Goal: Obtain resource: Obtain resource

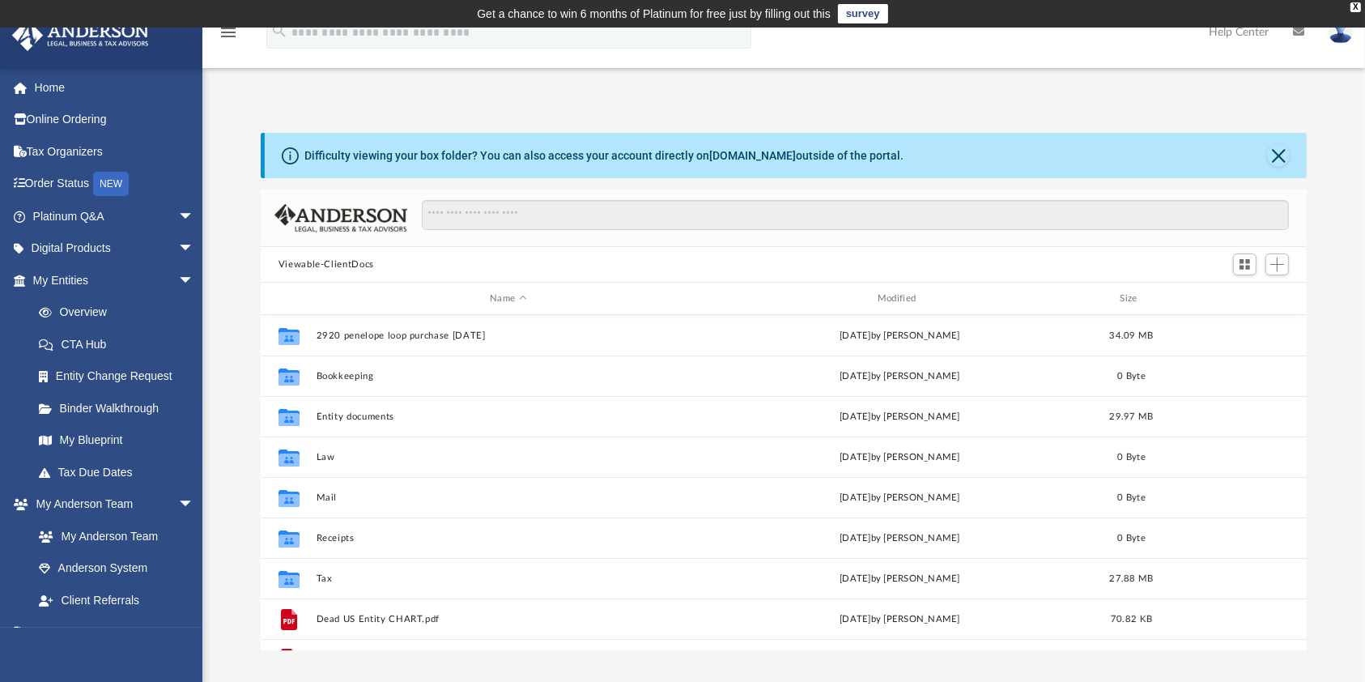
scroll to position [351, 1030]
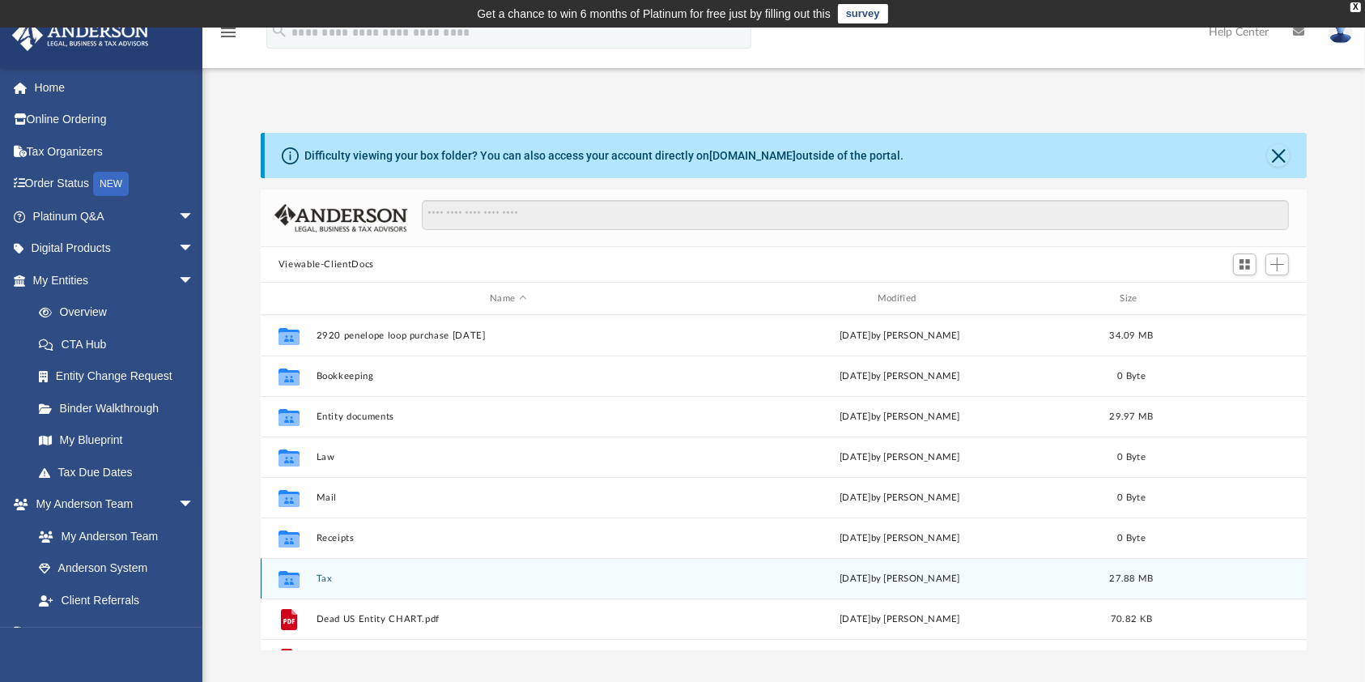
click at [369, 586] on div "Collaborated Folder Tax [DATE] by [PERSON_NAME] 27.88 MB" at bounding box center [784, 578] width 1047 height 40
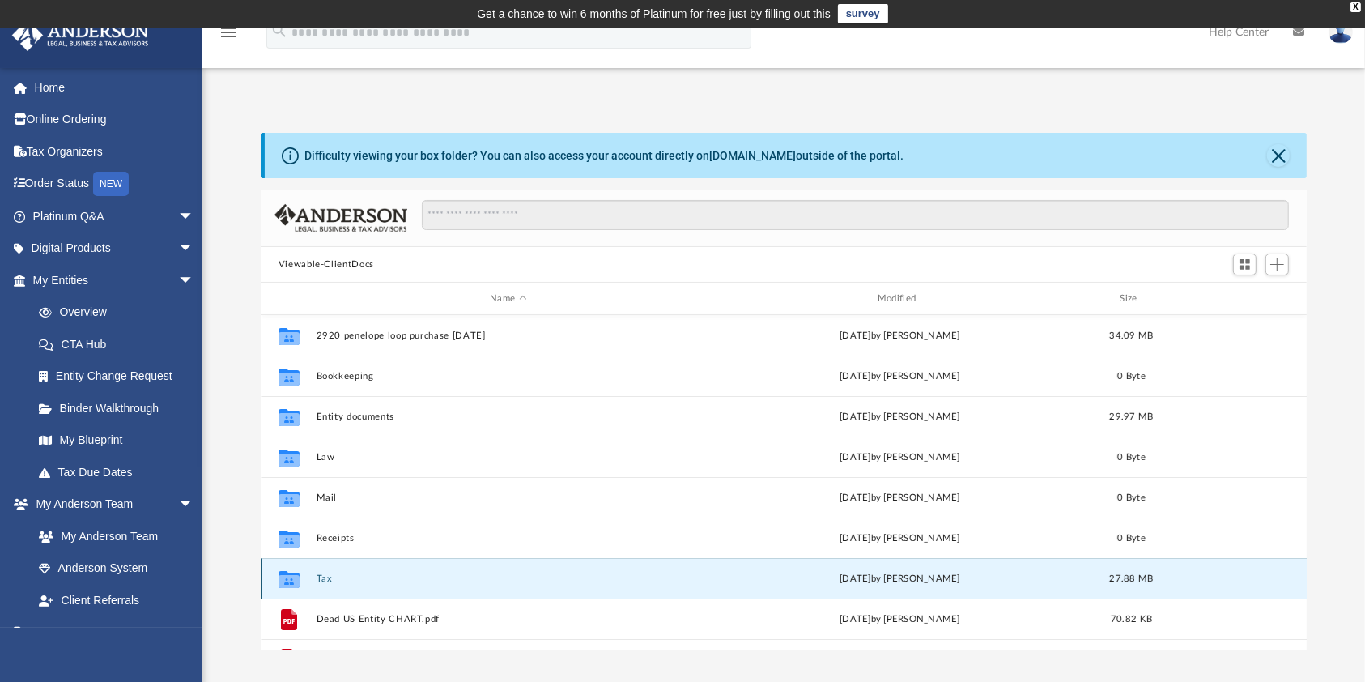
click at [369, 586] on div "Collaborated Folder Tax [DATE] by [PERSON_NAME] 27.88 MB" at bounding box center [784, 578] width 1047 height 40
click at [370, 589] on div "Collaborated Folder Tax [DATE] by [PERSON_NAME] 27.88 MB" at bounding box center [784, 578] width 1047 height 40
click at [318, 578] on button "Tax" at bounding box center [508, 578] width 385 height 11
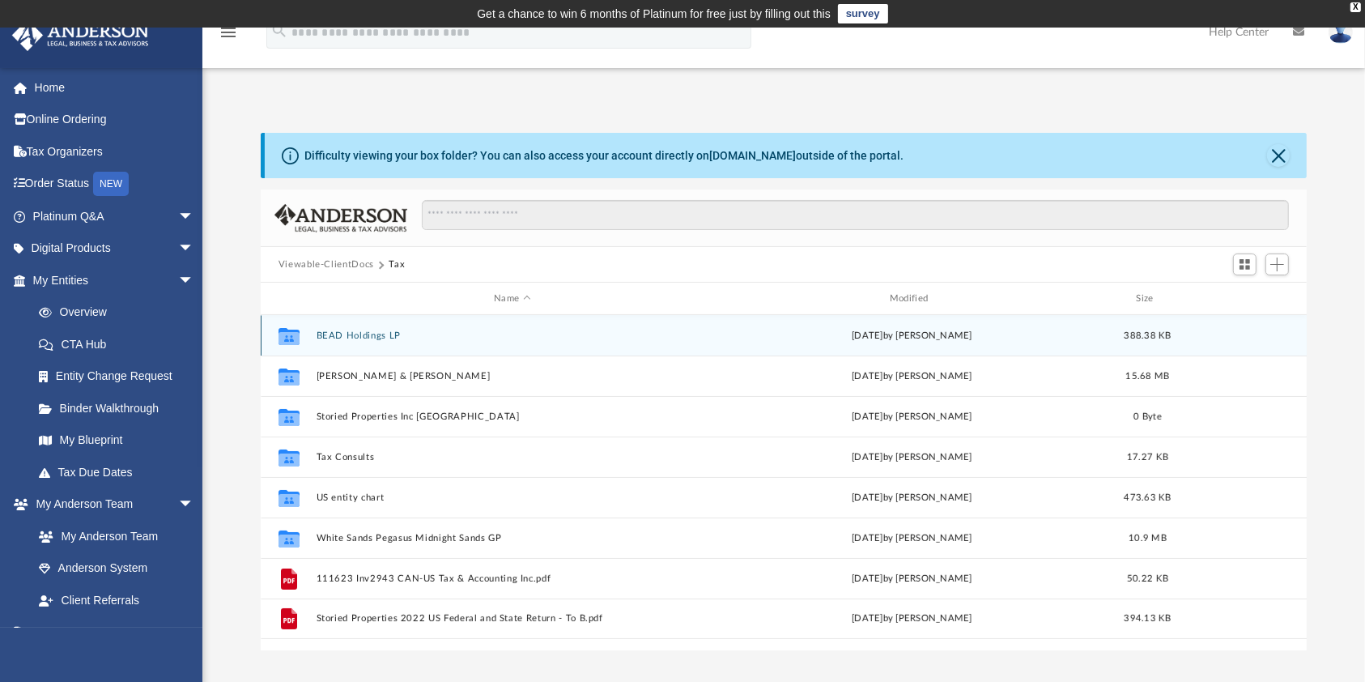
click at [369, 342] on div "Collaborated Folder BEAD Holdings LP [DATE] by [PERSON_NAME] 388.38 KB" at bounding box center [784, 335] width 1047 height 40
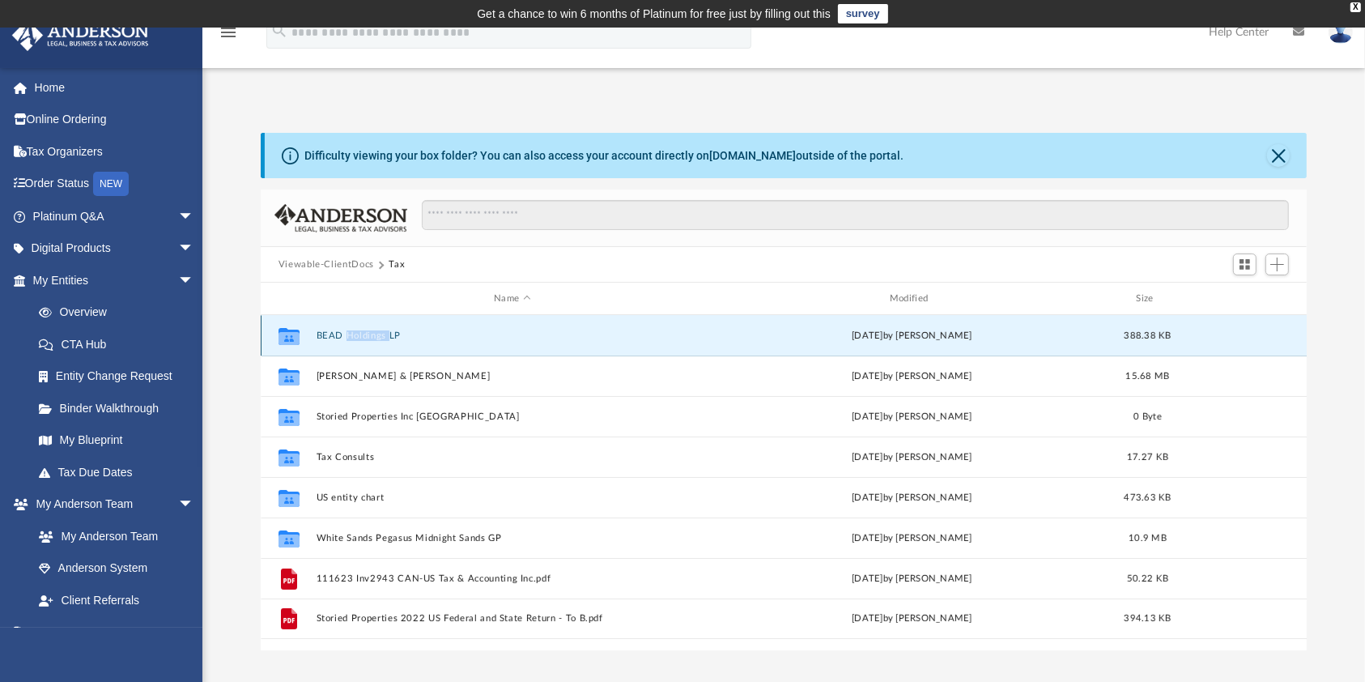
click at [369, 342] on div "Collaborated Folder BEAD Holdings LP [DATE] by [PERSON_NAME] 388.38 KB" at bounding box center [784, 335] width 1047 height 40
click at [430, 327] on div "Collaborated Folder BEAD Holdings LP [DATE] by [PERSON_NAME] 388.38 KB" at bounding box center [784, 335] width 1047 height 40
click at [363, 330] on button "BEAD Holdings LP" at bounding box center [512, 335] width 393 height 11
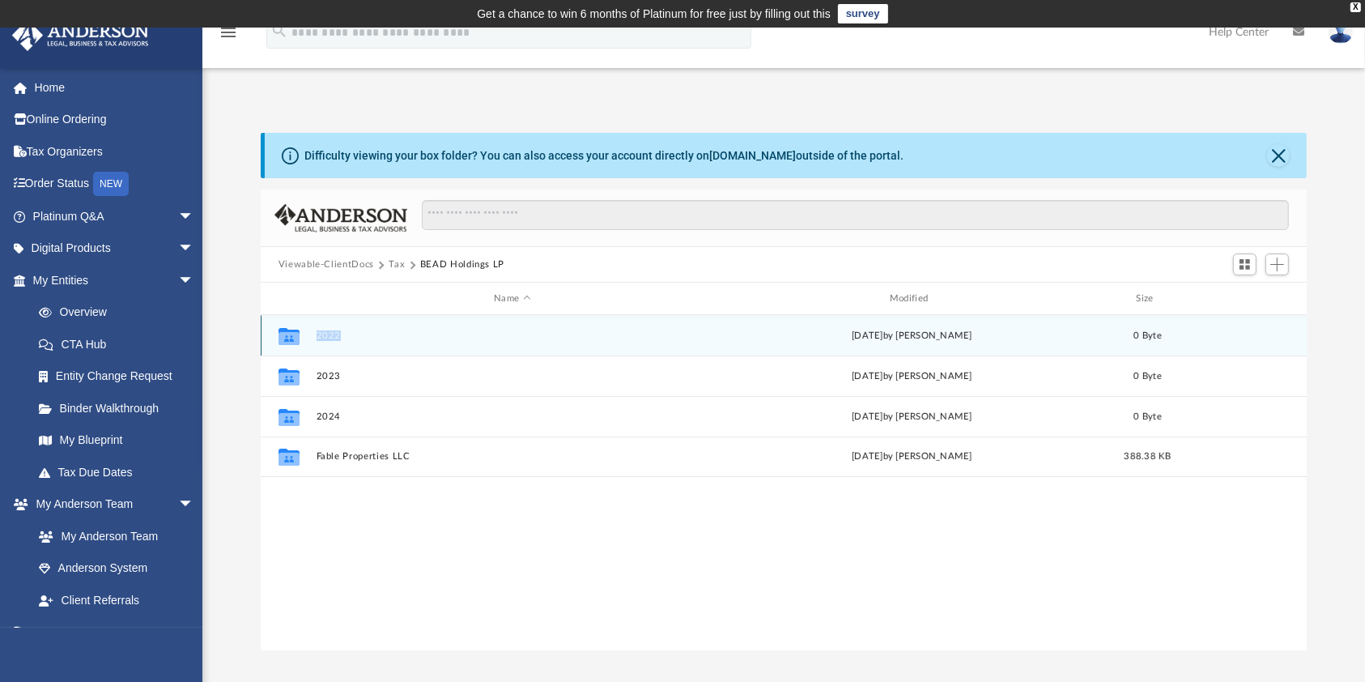
click at [336, 331] on button "2022" at bounding box center [512, 335] width 393 height 11
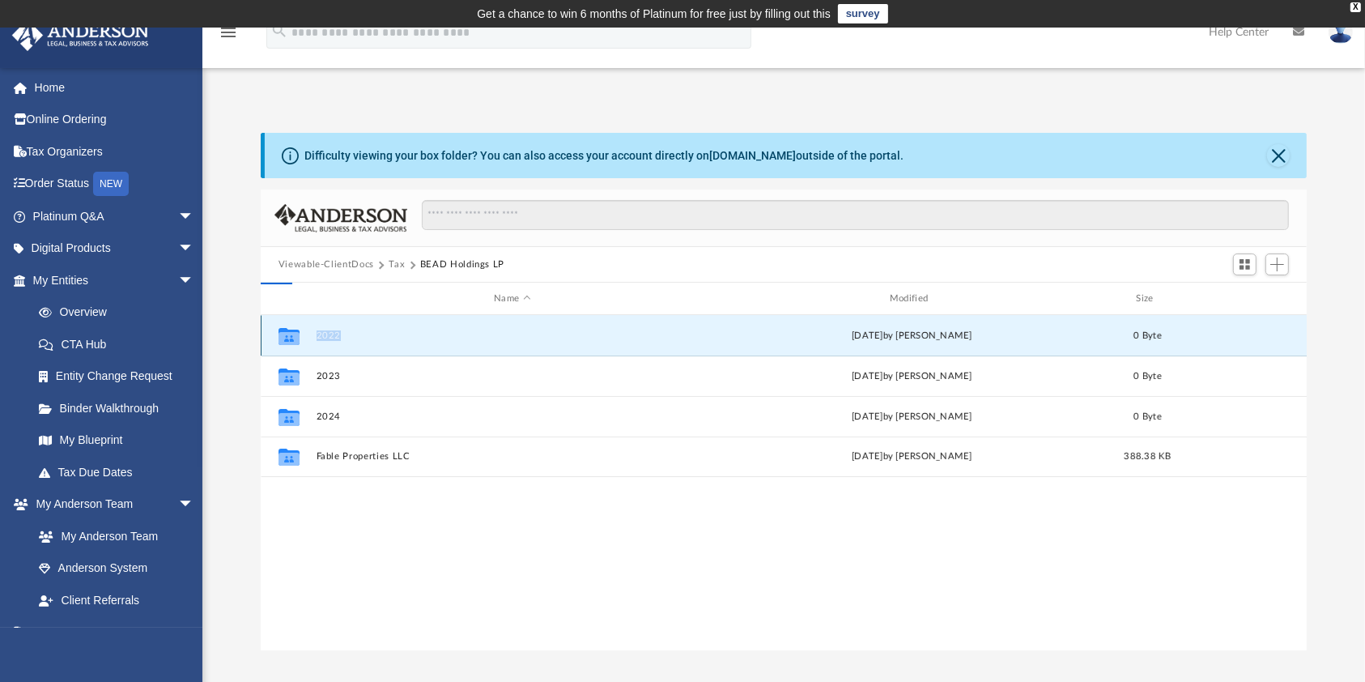
click at [336, 331] on button "2022" at bounding box center [512, 335] width 393 height 11
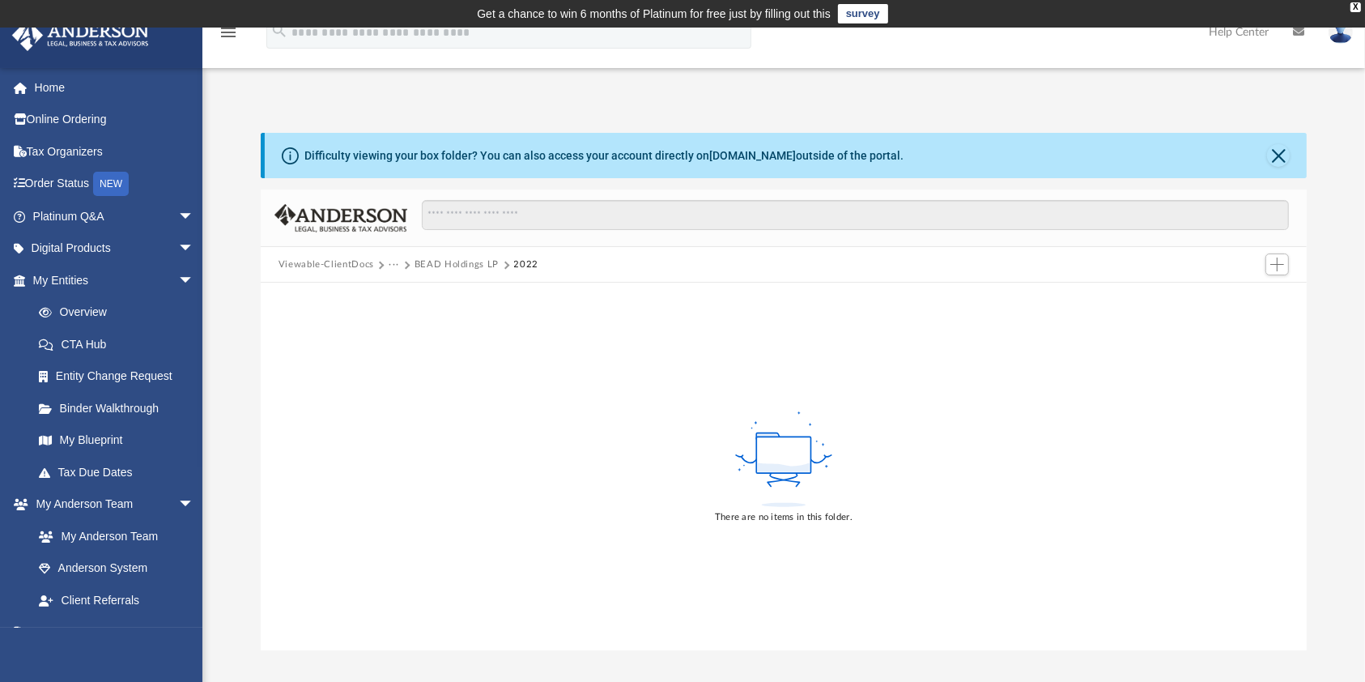
click at [410, 262] on span "···" at bounding box center [401, 264] width 25 height 15
click at [393, 265] on button "···" at bounding box center [394, 264] width 11 height 15
click at [349, 266] on button "Viewable-ClientDocs" at bounding box center [326, 264] width 96 height 15
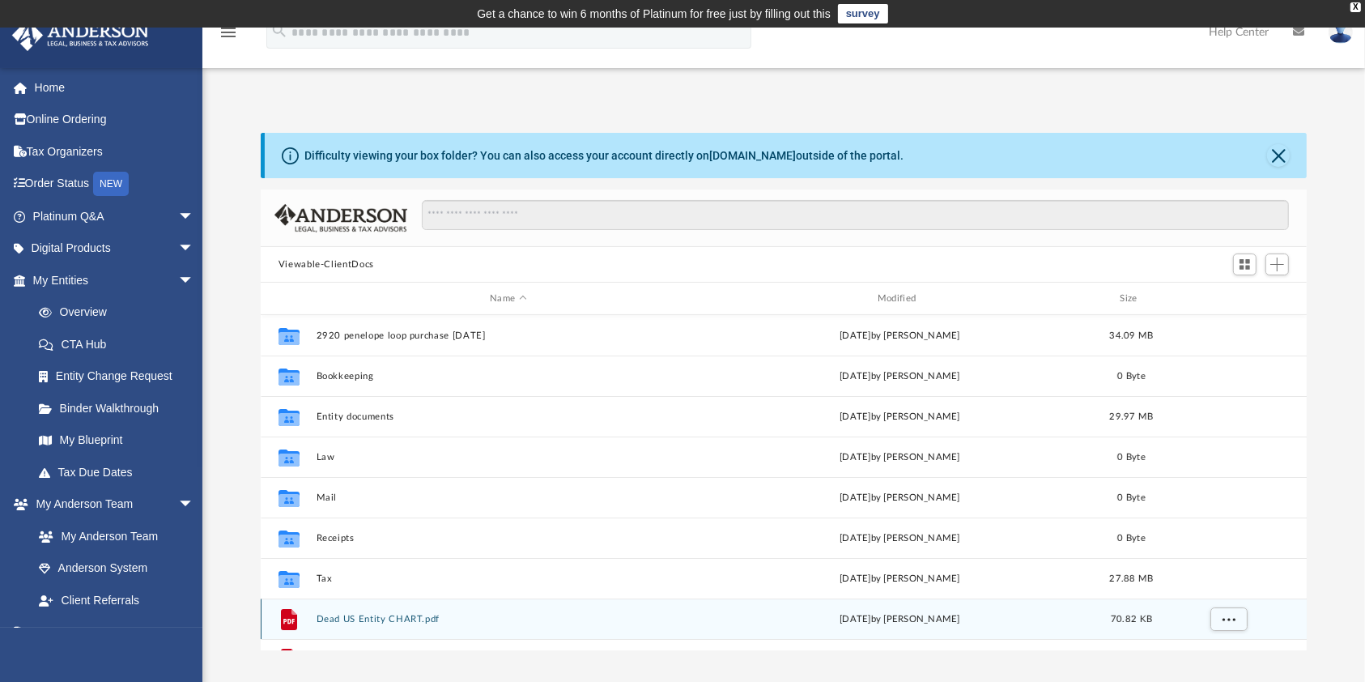
click at [341, 600] on div "File Dead US Entity CHART.pdf [DATE] by [PERSON_NAME] 70.82 KB" at bounding box center [784, 618] width 1047 height 40
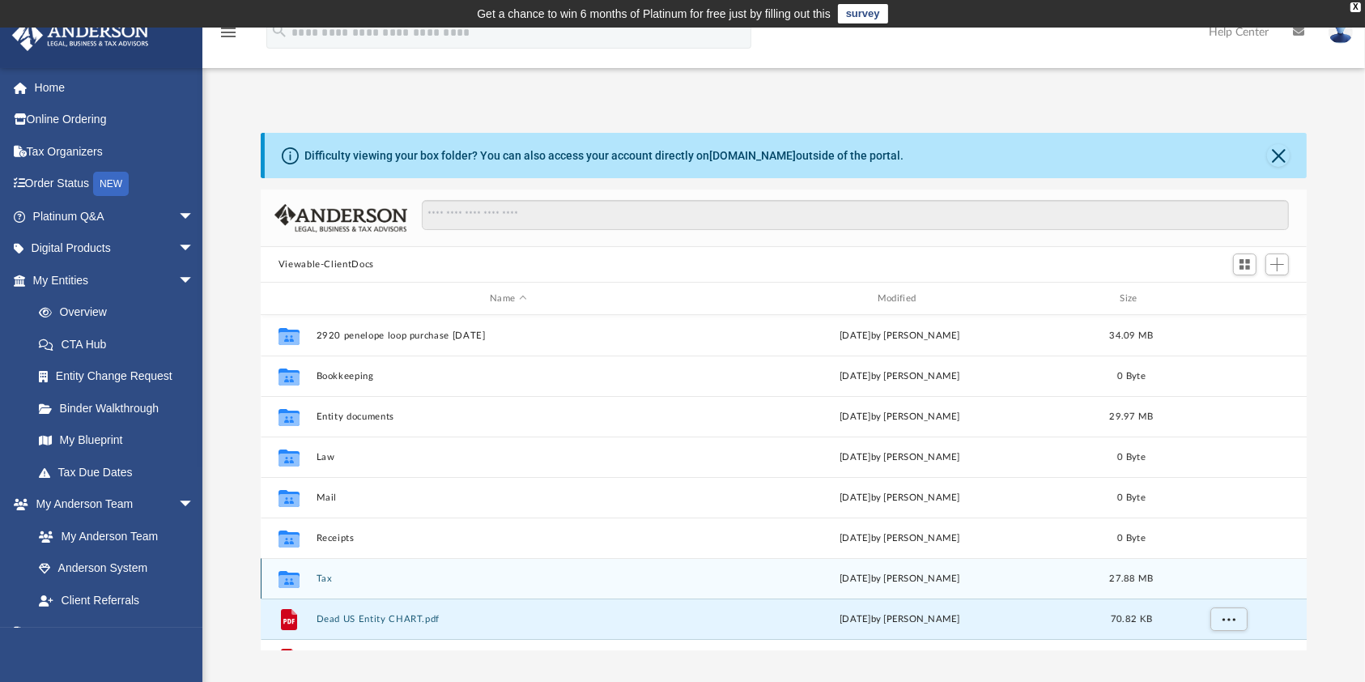
click at [332, 581] on button "Tax" at bounding box center [508, 578] width 385 height 11
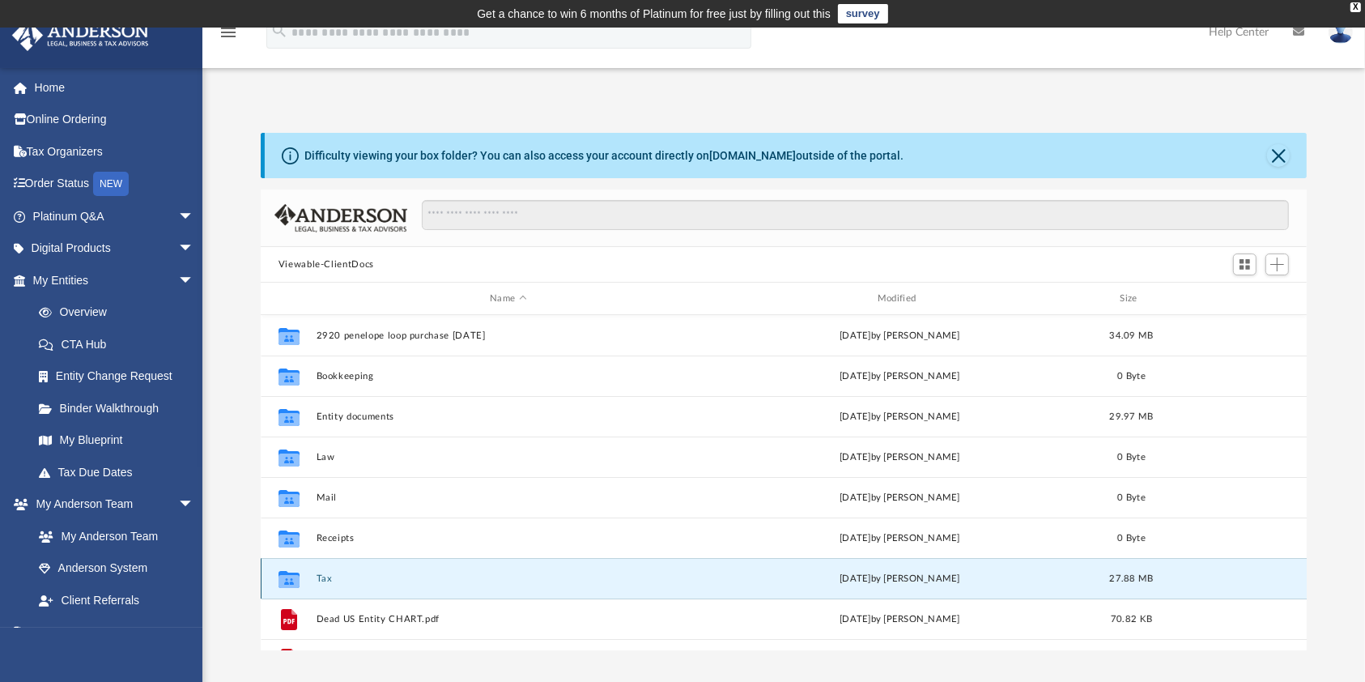
click at [332, 581] on button "Tax" at bounding box center [508, 578] width 385 height 11
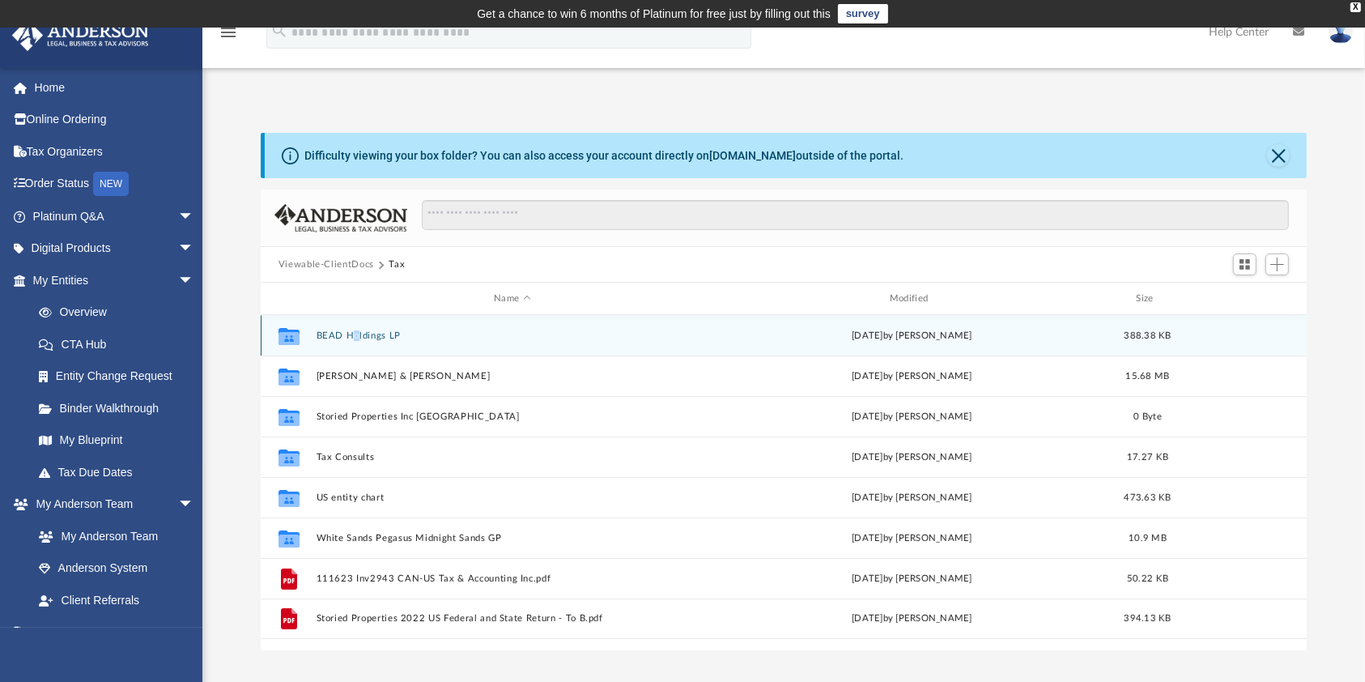
click at [355, 341] on div "Collaborated Folder BEAD Holdings LP [DATE] by [PERSON_NAME] 388.38 KB" at bounding box center [784, 335] width 1047 height 40
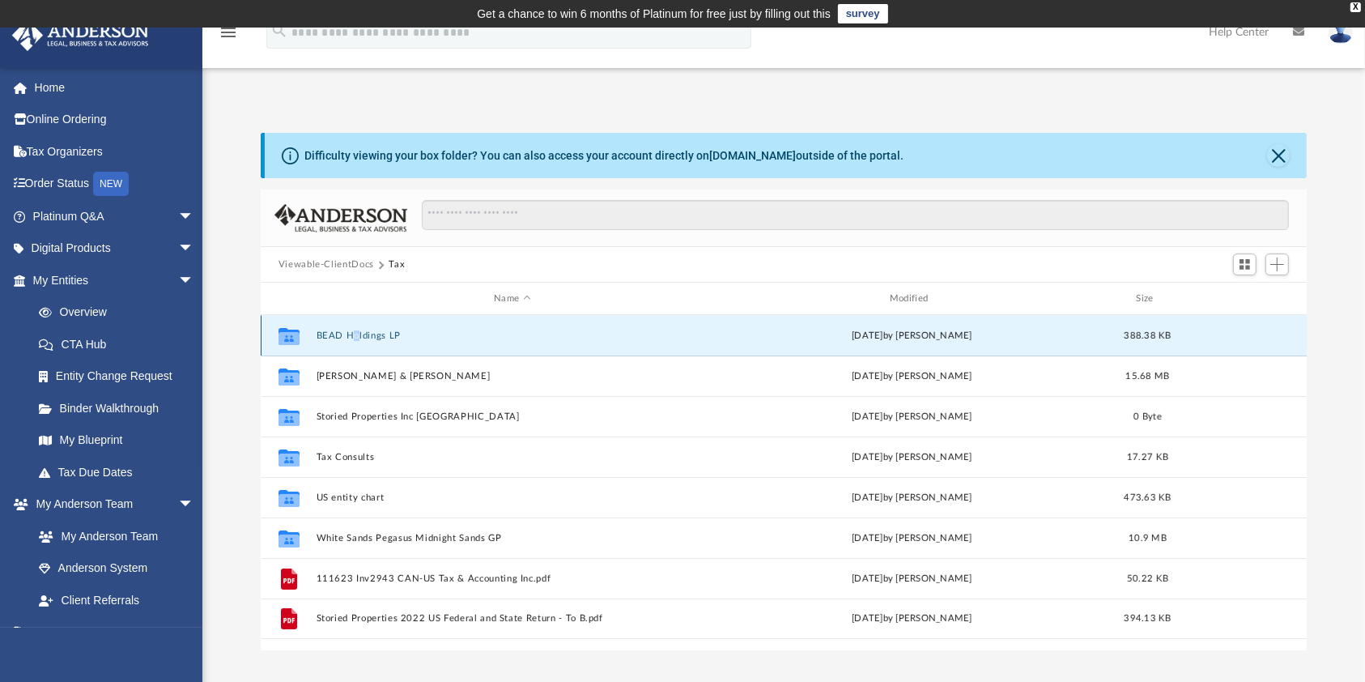
click at [352, 341] on div "Collaborated Folder BEAD Holdings LP [DATE] by [PERSON_NAME] 388.38 KB" at bounding box center [784, 335] width 1047 height 40
click at [402, 332] on button "BEAD Holdings LP" at bounding box center [512, 335] width 393 height 11
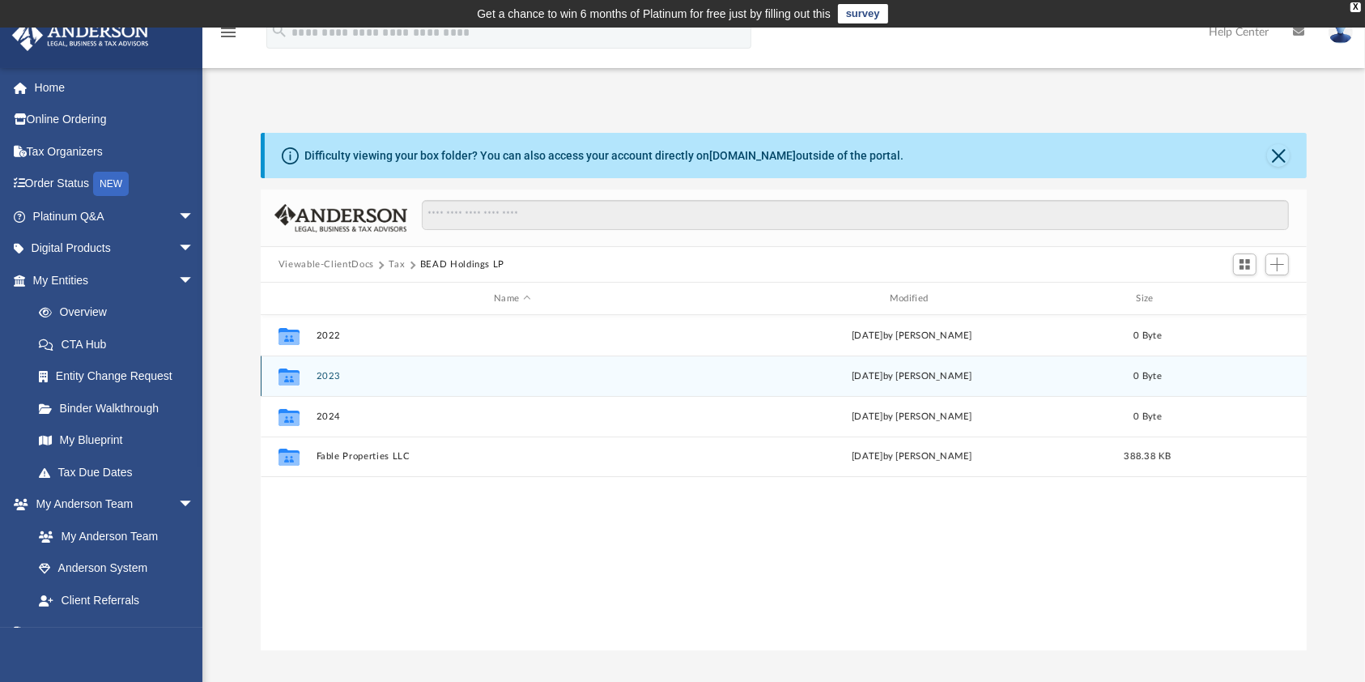
click at [342, 372] on button "2023" at bounding box center [512, 376] width 393 height 11
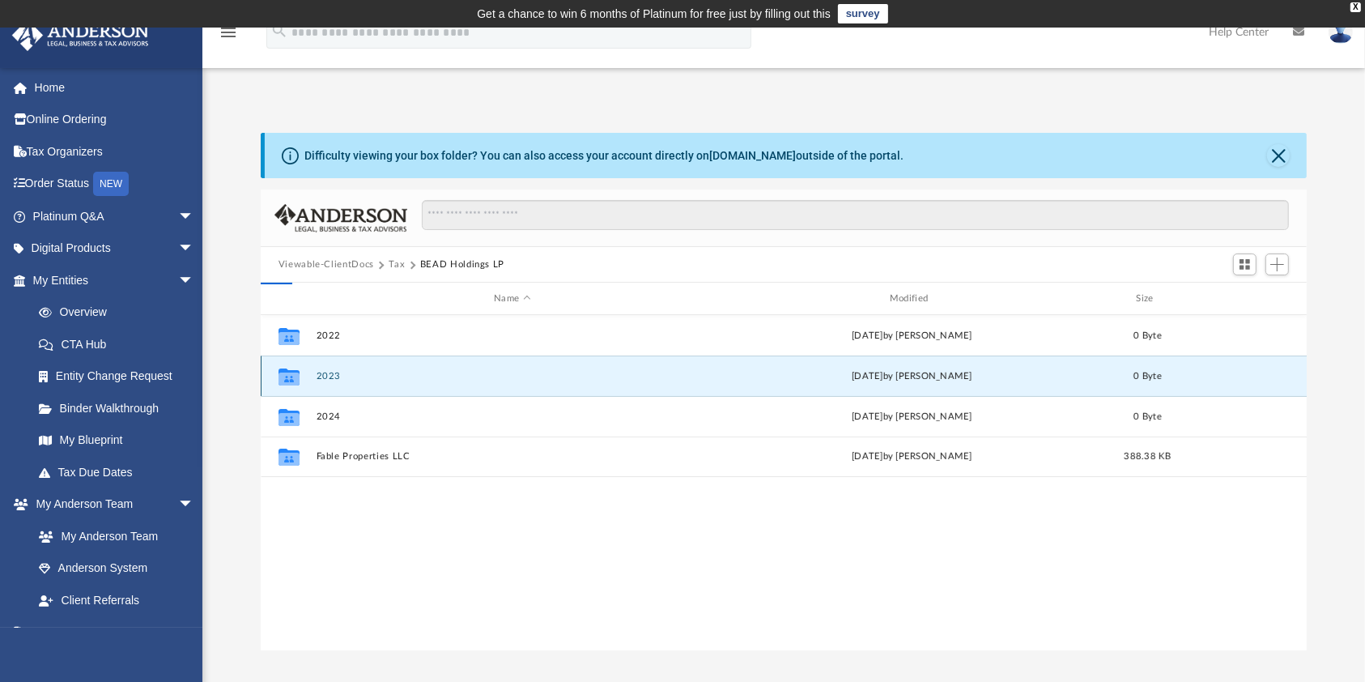
click at [342, 372] on button "2023" at bounding box center [512, 376] width 393 height 11
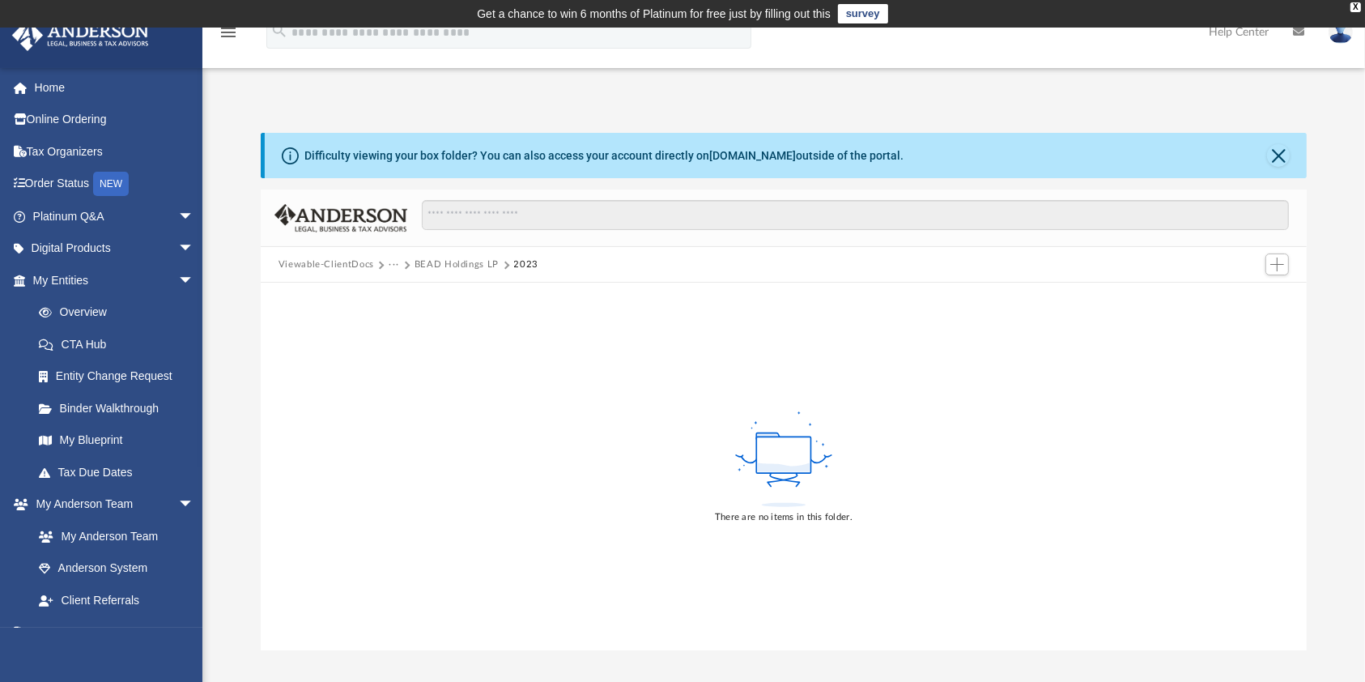
click at [470, 259] on button "BEAD Holdings LP" at bounding box center [456, 264] width 84 height 15
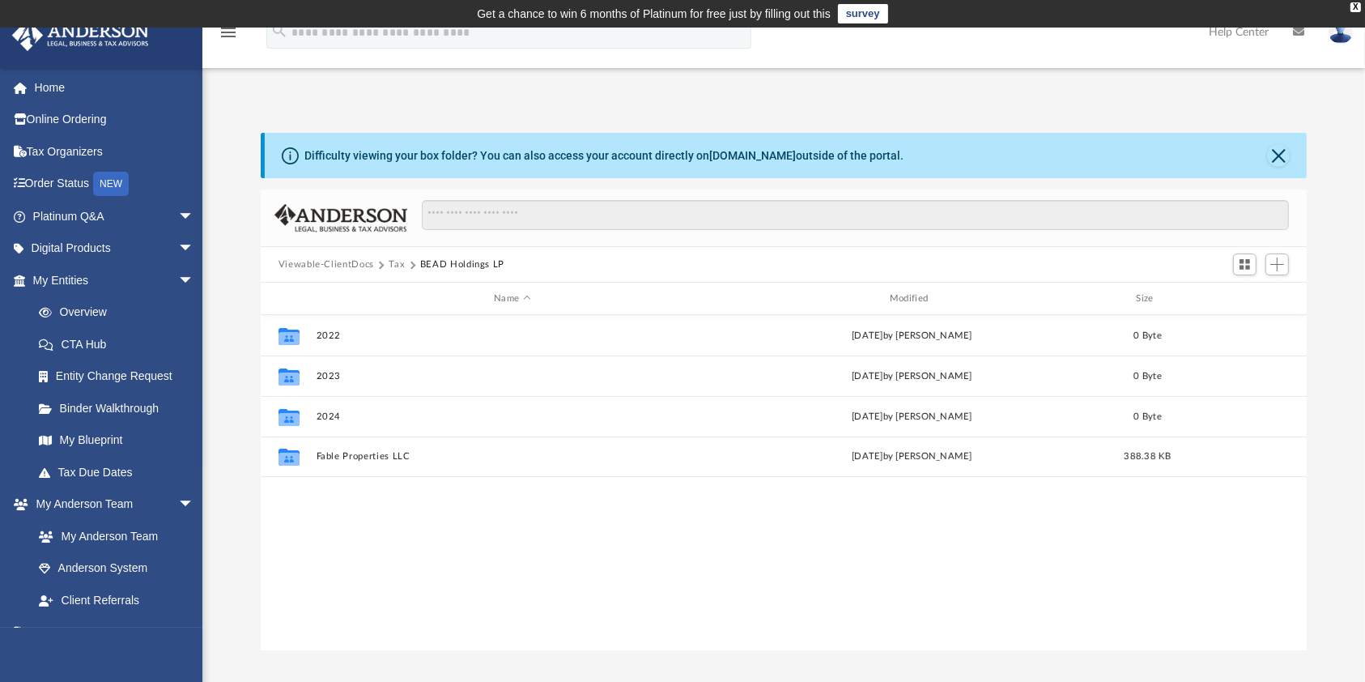
click at [396, 266] on button "Tax" at bounding box center [397, 264] width 16 height 15
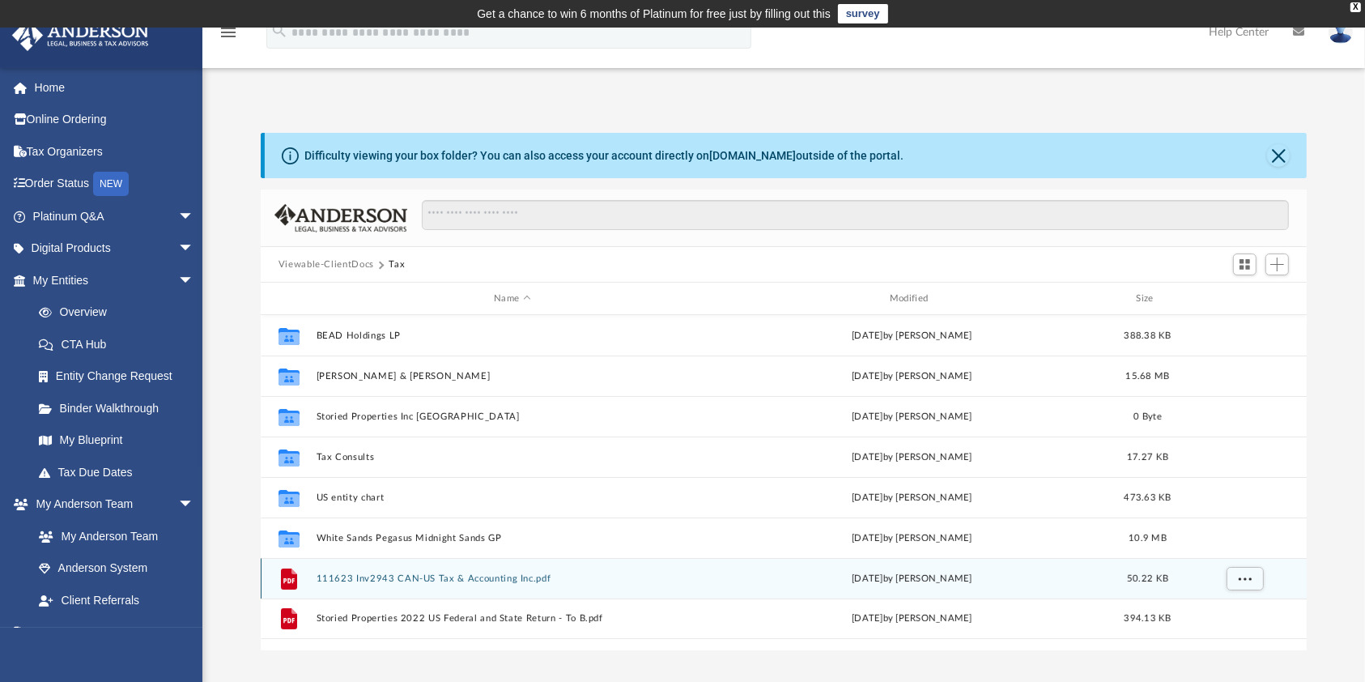
scroll to position [108, 0]
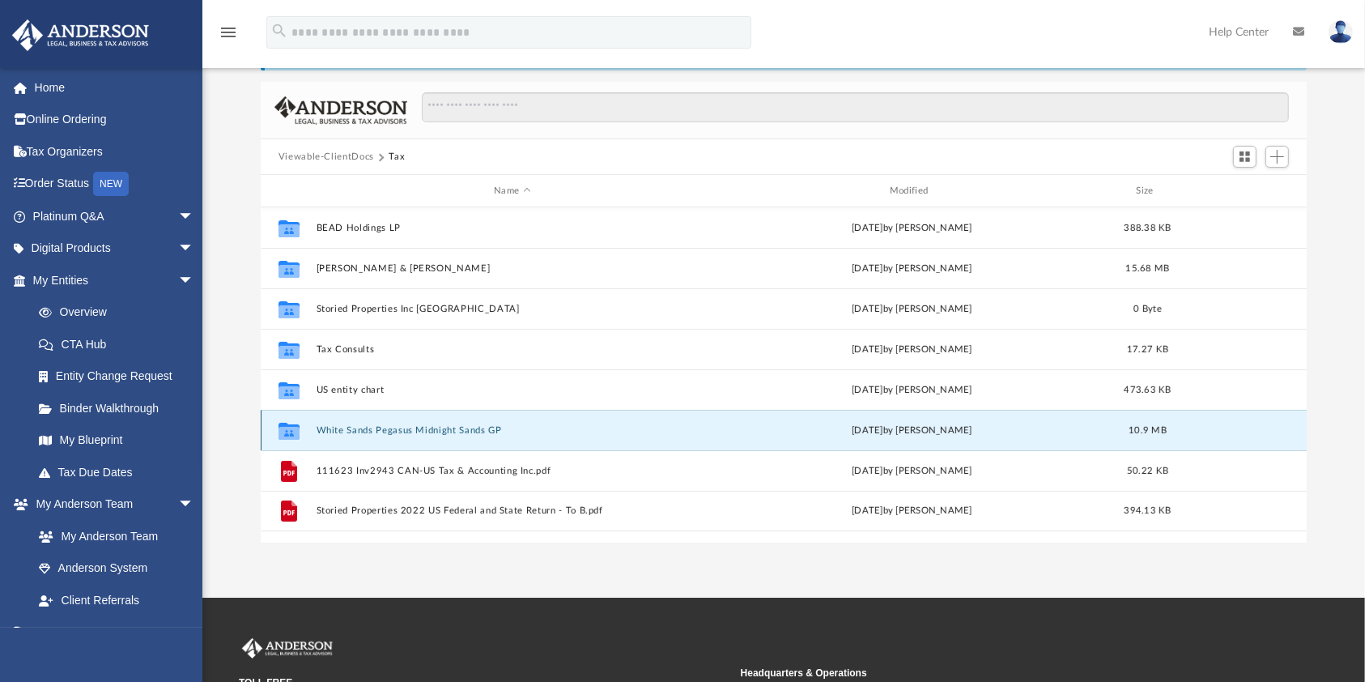
click at [395, 431] on button "White Sands Pegasus Midnight Sands GP" at bounding box center [512, 430] width 393 height 11
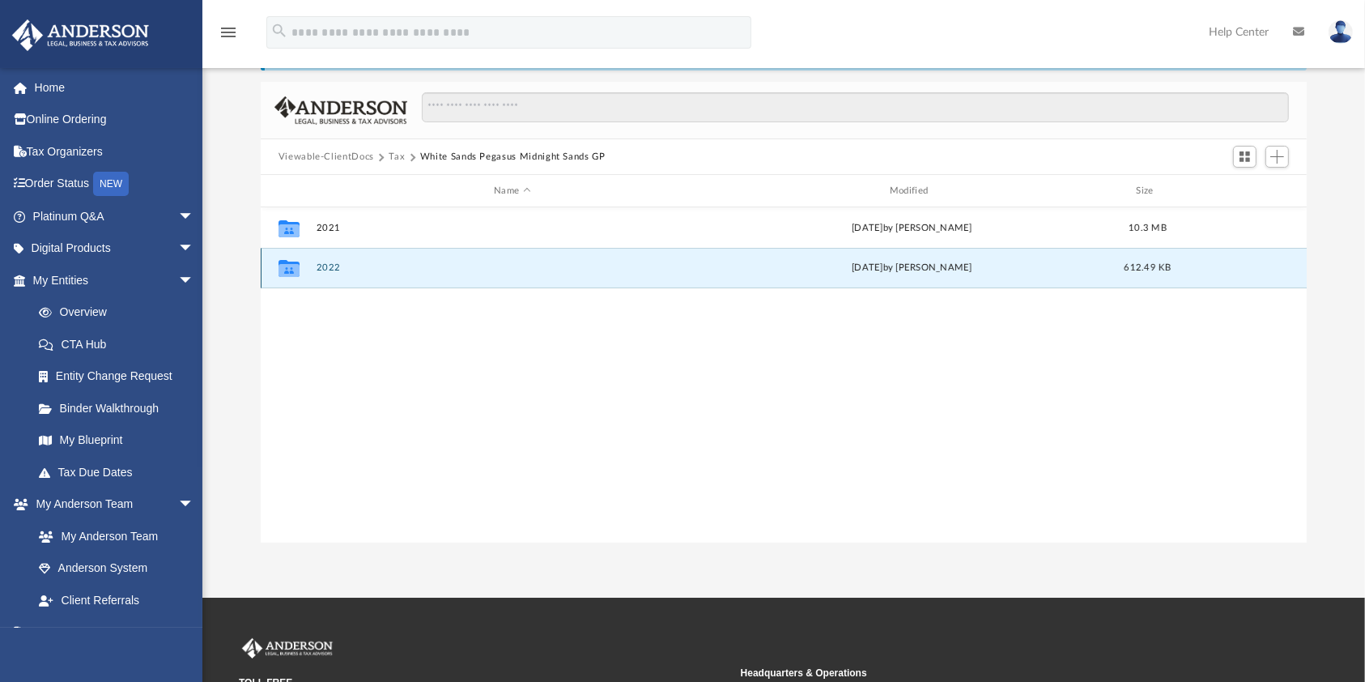
click at [337, 266] on button "2022" at bounding box center [512, 267] width 393 height 11
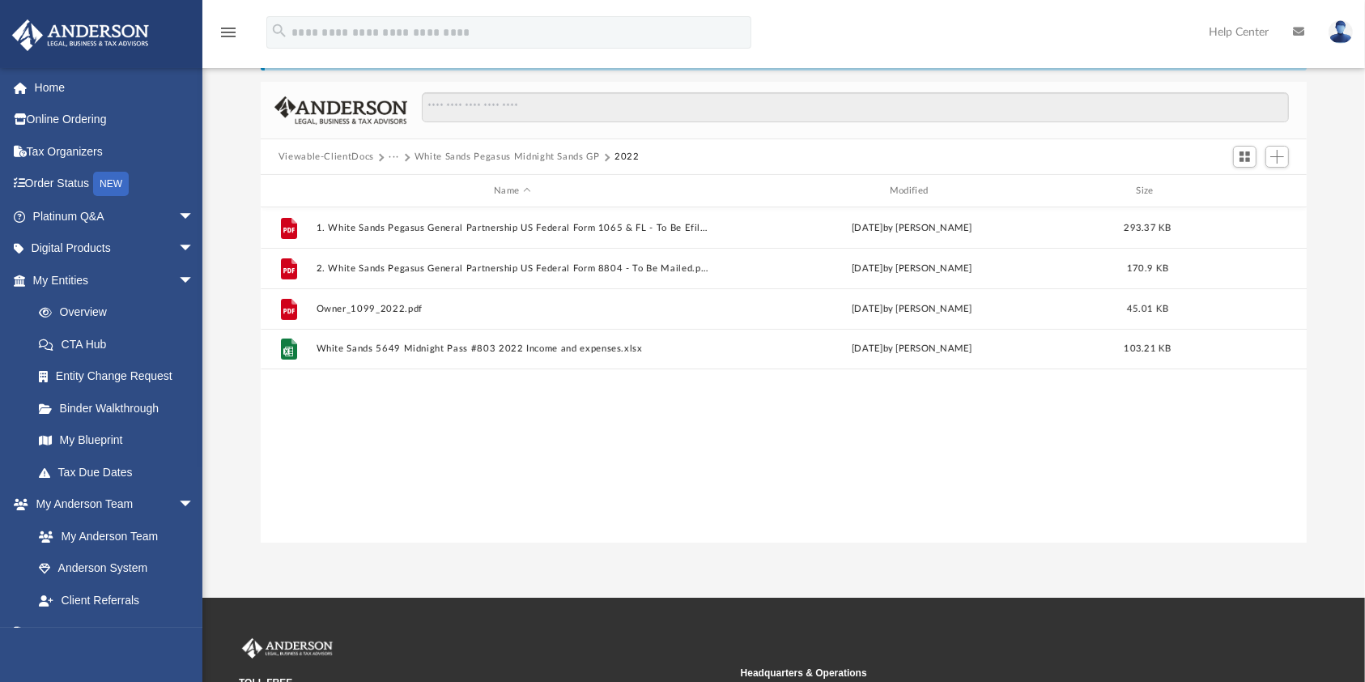
click at [478, 160] on button "White Sands Pegasus Midnight Sands GP" at bounding box center [506, 157] width 185 height 15
click at [389, 158] on button "···" at bounding box center [394, 157] width 11 height 15
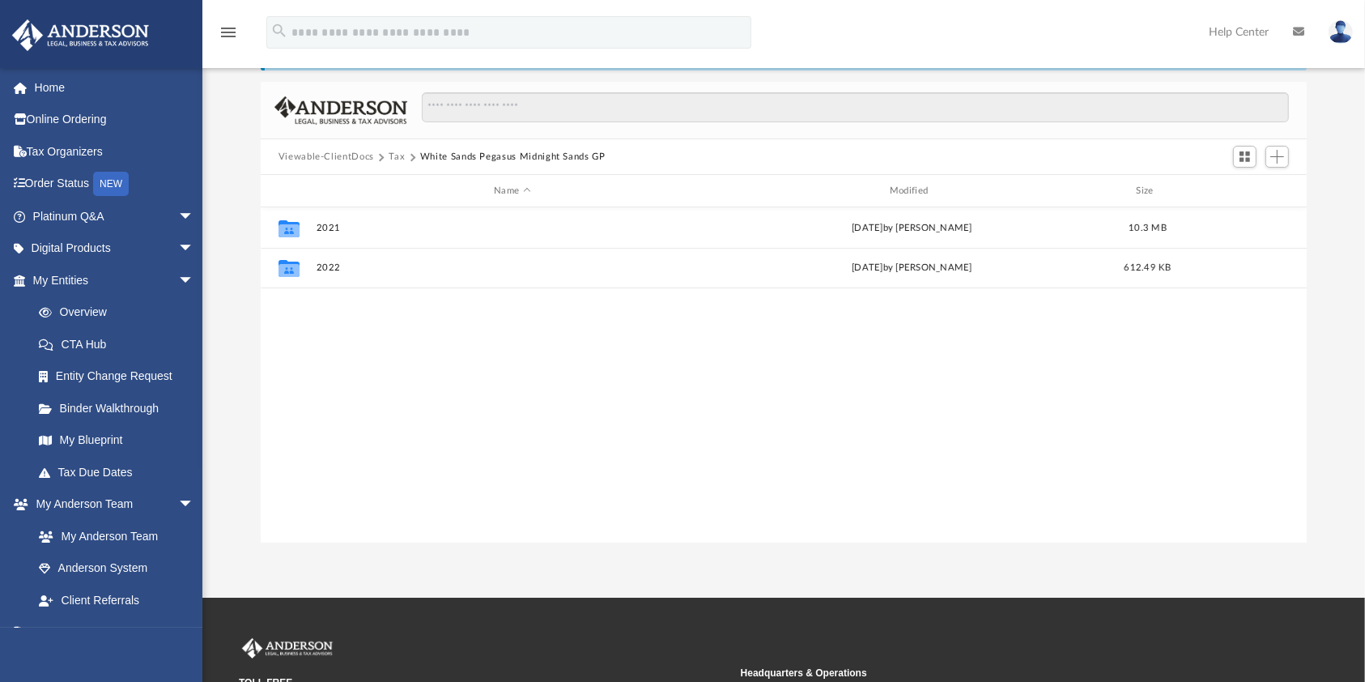
click at [389, 159] on button "Tax" at bounding box center [397, 157] width 16 height 15
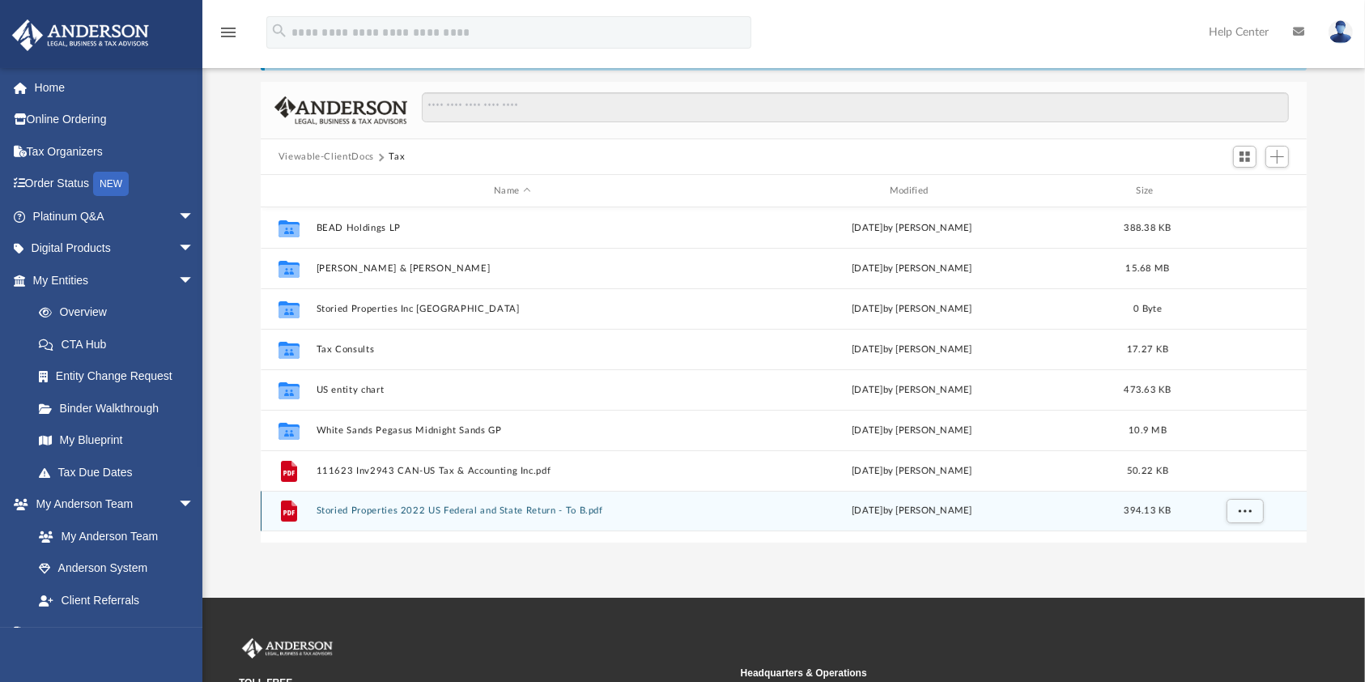
click at [383, 508] on button "Storied Properties 2022 US Federal and State Return - To B.pdf" at bounding box center [512, 510] width 393 height 11
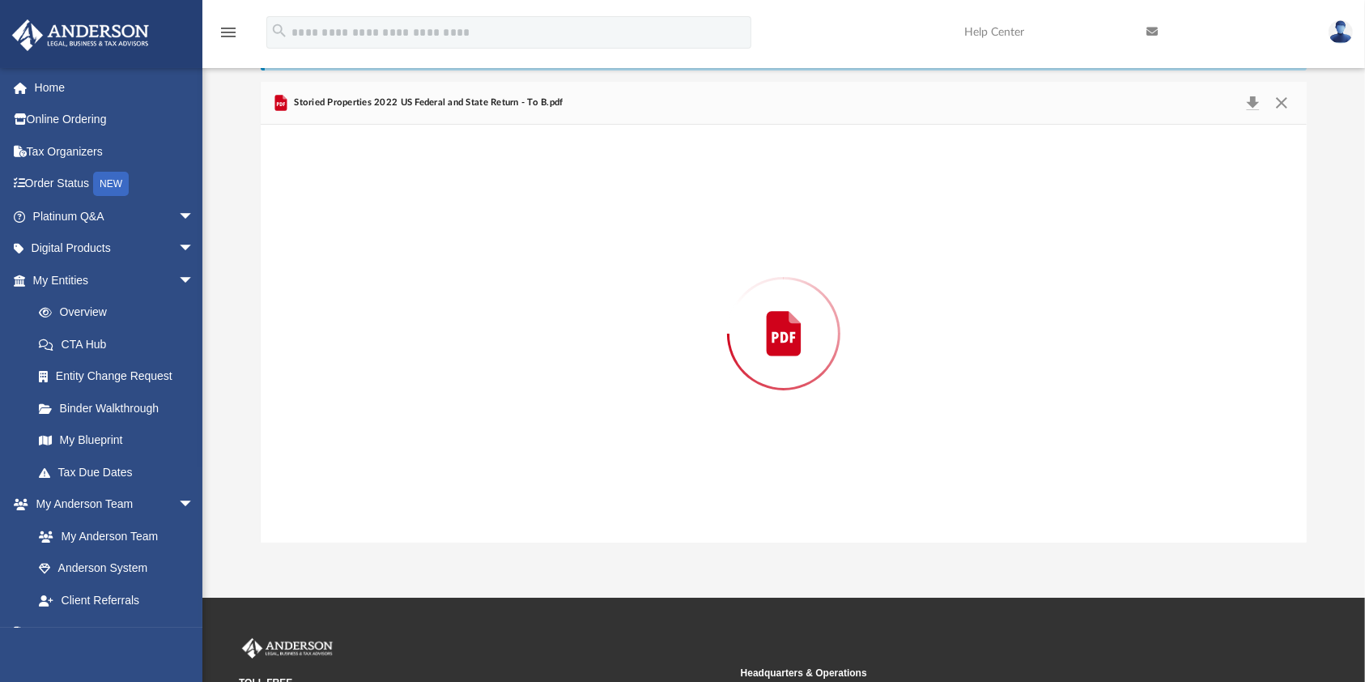
click at [383, 508] on div "Preview" at bounding box center [784, 334] width 1046 height 418
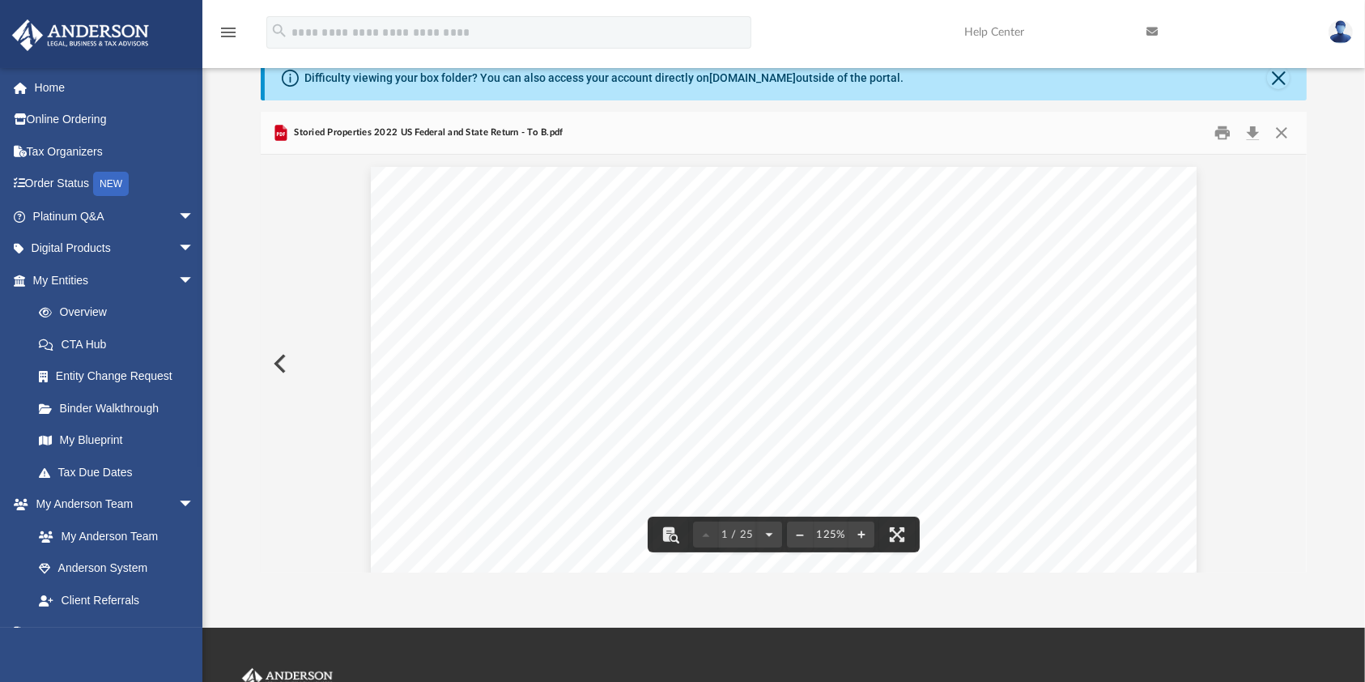
scroll to position [0, 0]
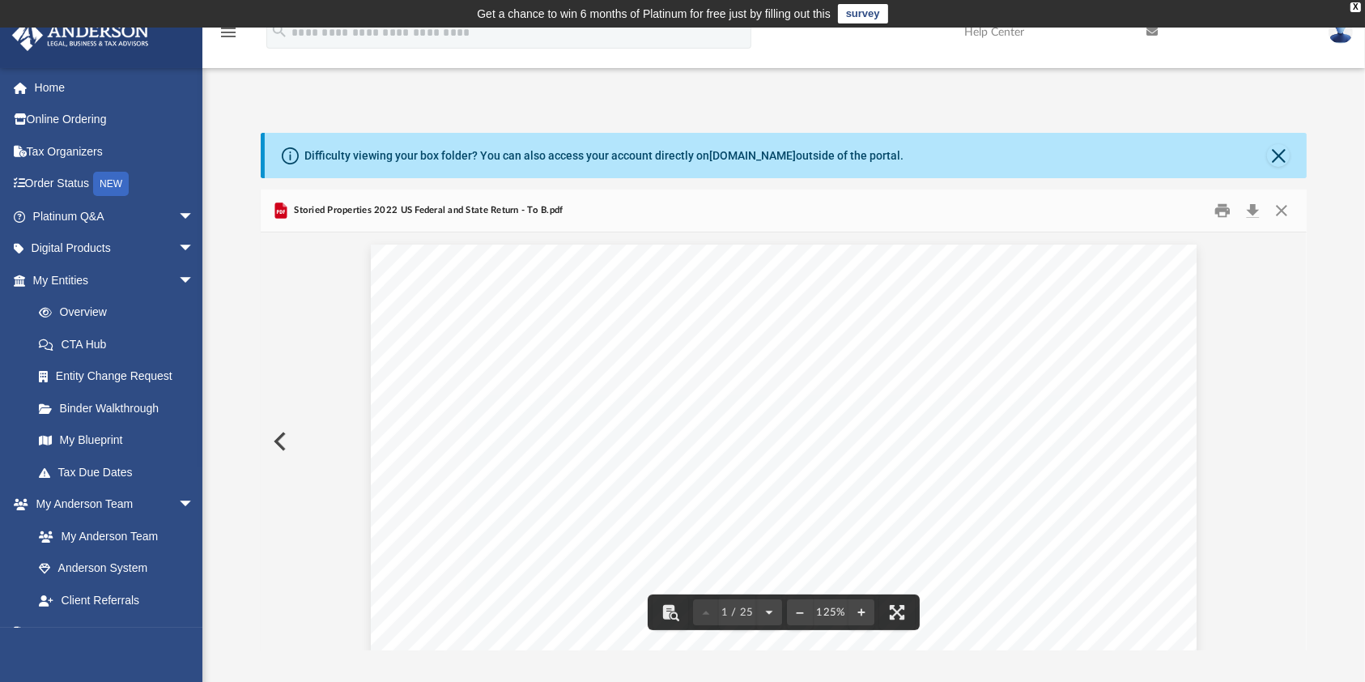
click at [287, 444] on button "Preview" at bounding box center [279, 441] width 36 height 45
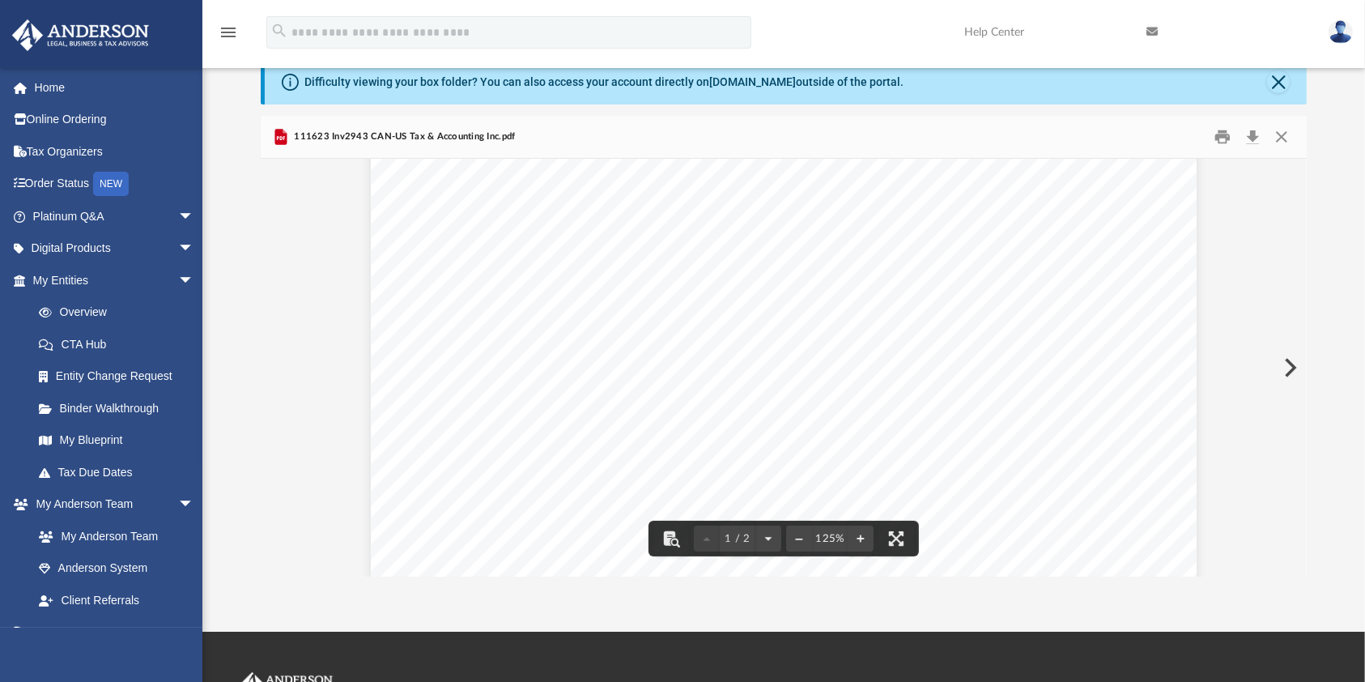
scroll to position [108, 0]
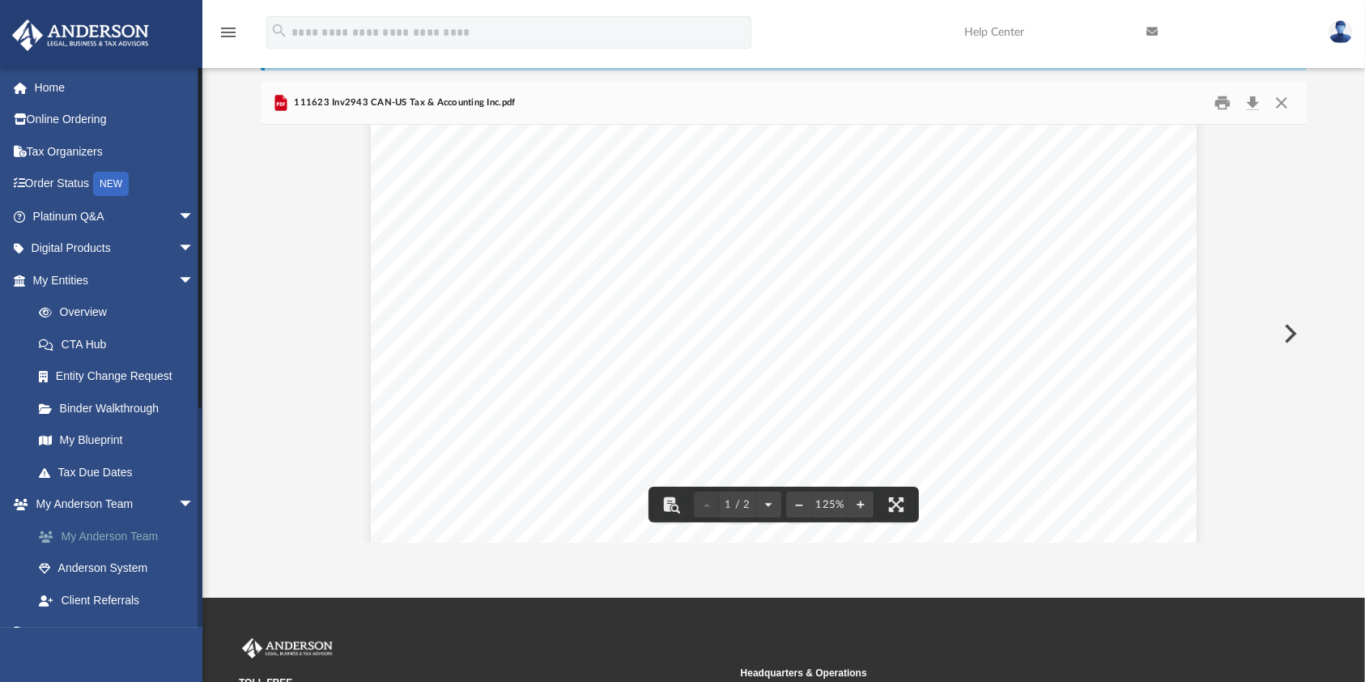
click at [196, 525] on li "My [PERSON_NAME] Team arrow_drop_down My [PERSON_NAME] Team [PERSON_NAME] Syste…" at bounding box center [109, 552] width 219 height 128
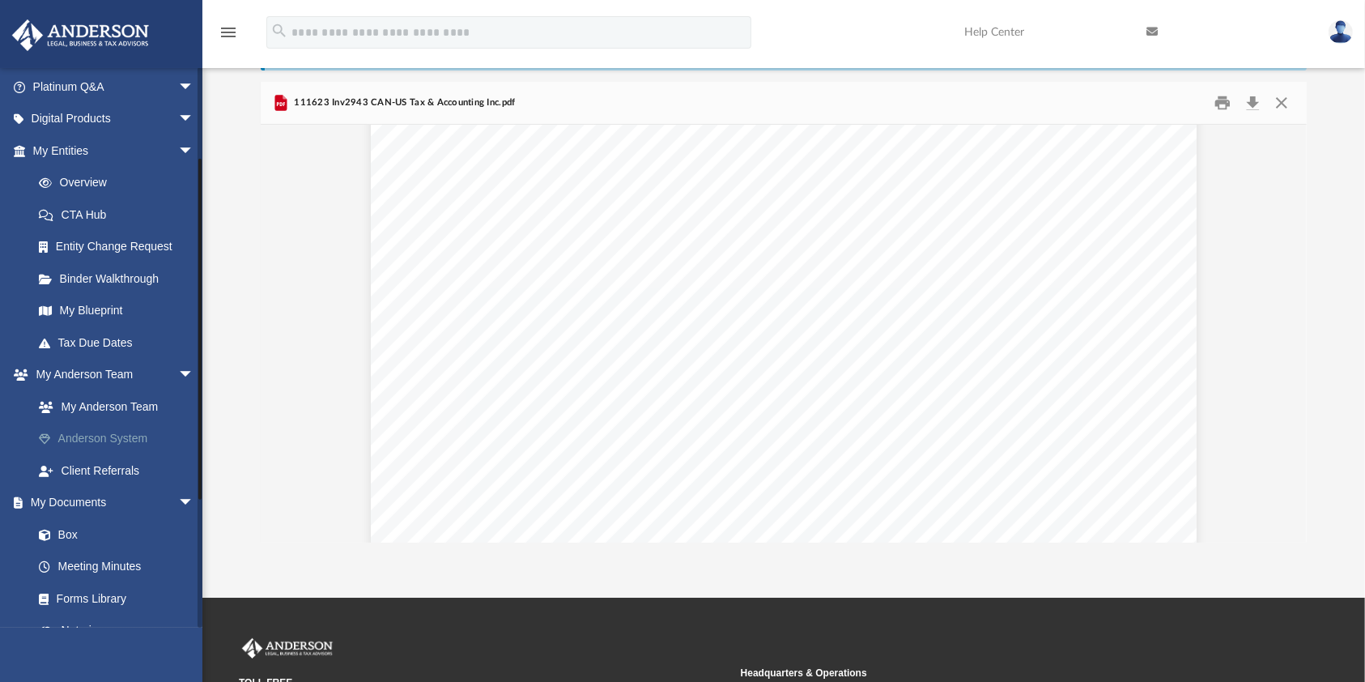
scroll to position [215, 0]
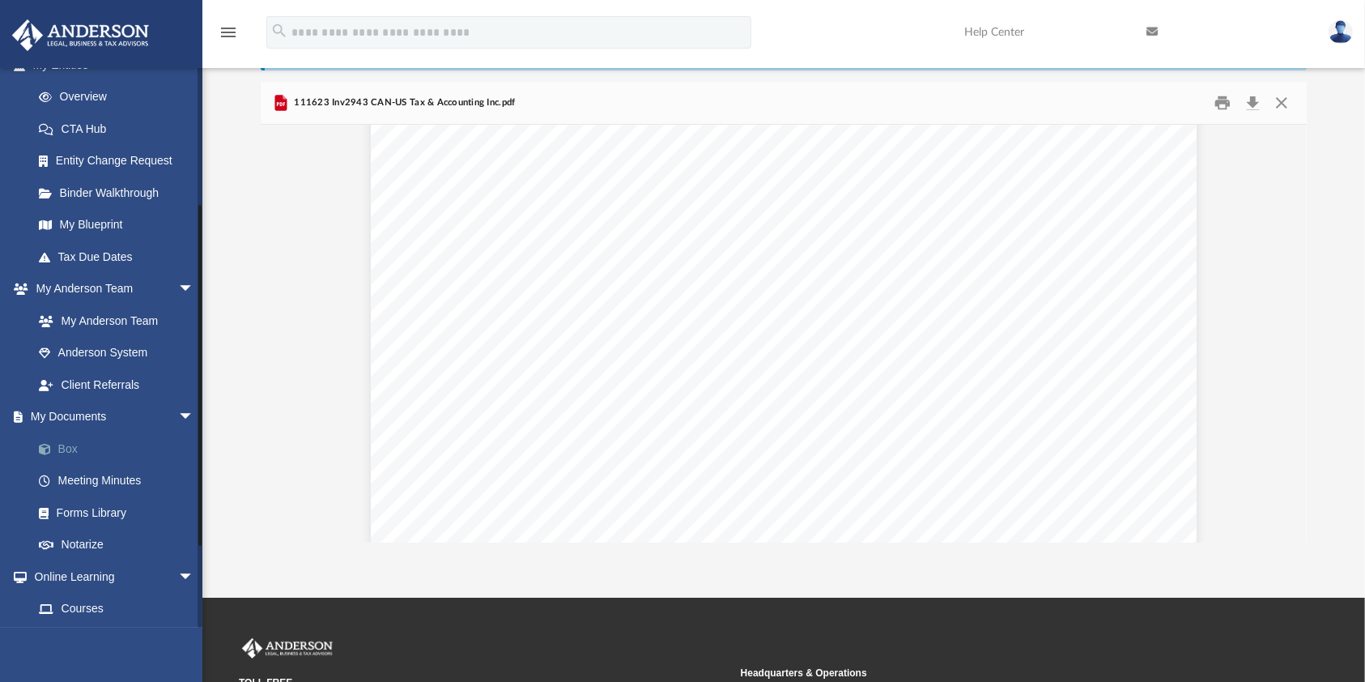
click at [60, 449] on link "Box" at bounding box center [121, 448] width 196 height 32
click at [77, 450] on link "Box" at bounding box center [121, 448] width 196 height 32
click at [69, 450] on link "Box" at bounding box center [121, 448] width 196 height 32
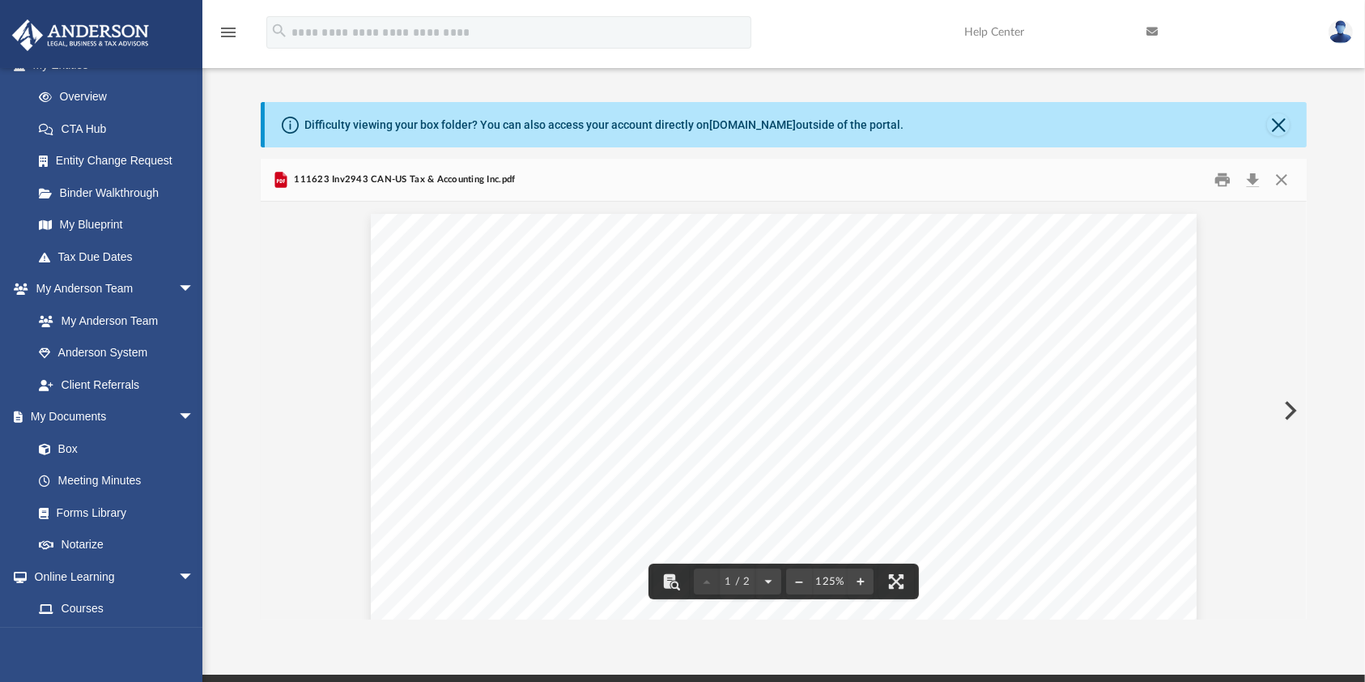
scroll to position [0, 0]
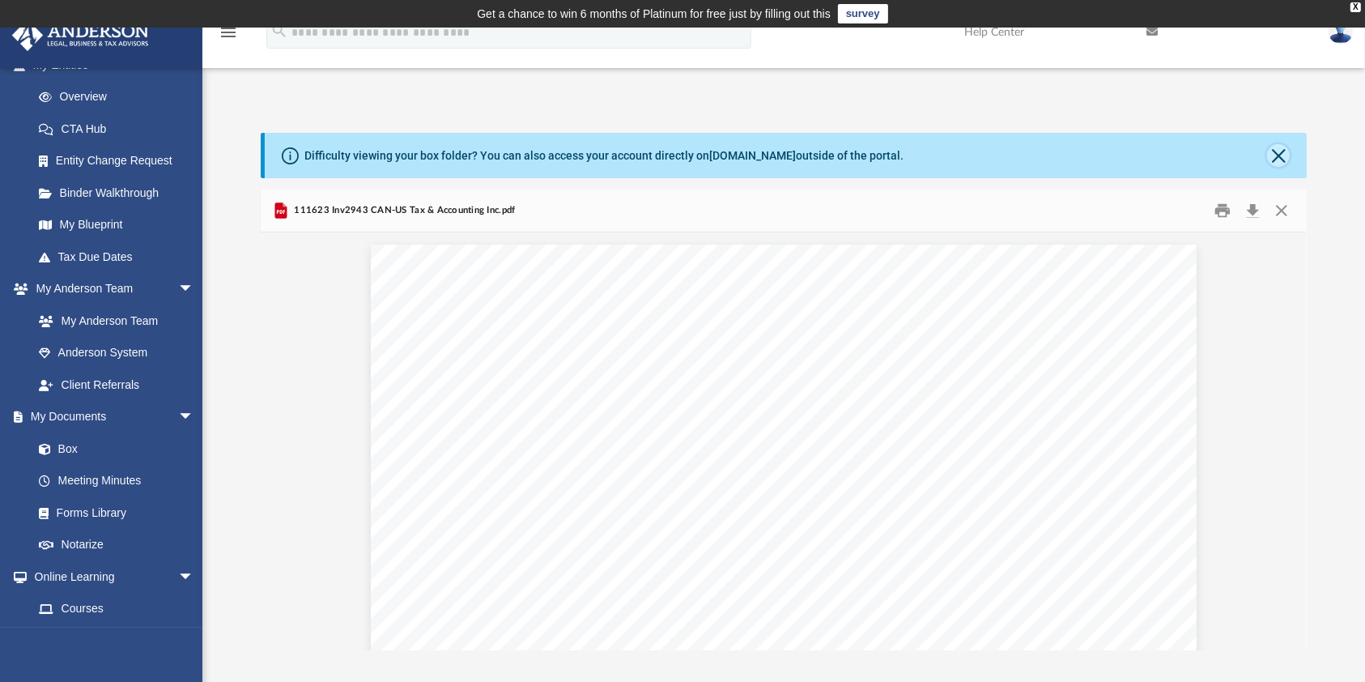
click at [1285, 148] on button "Close" at bounding box center [1278, 155] width 23 height 23
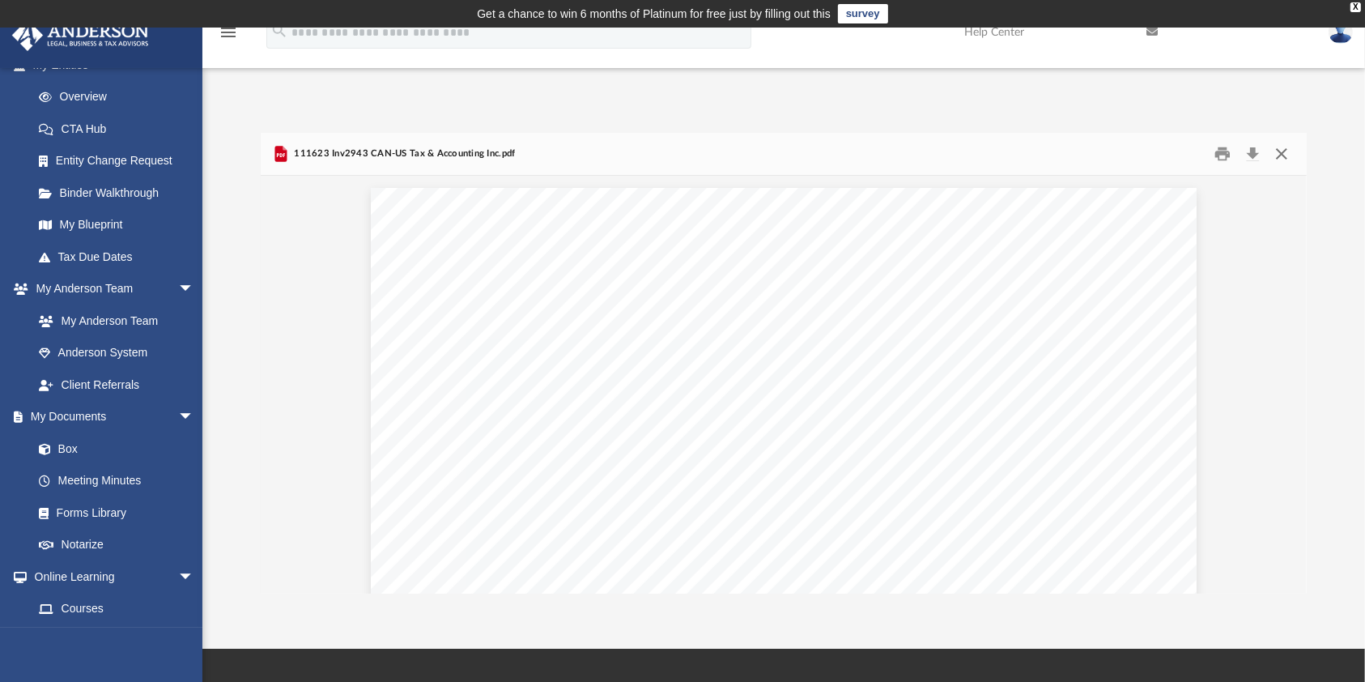
click at [1277, 155] on button "Close" at bounding box center [1281, 154] width 29 height 25
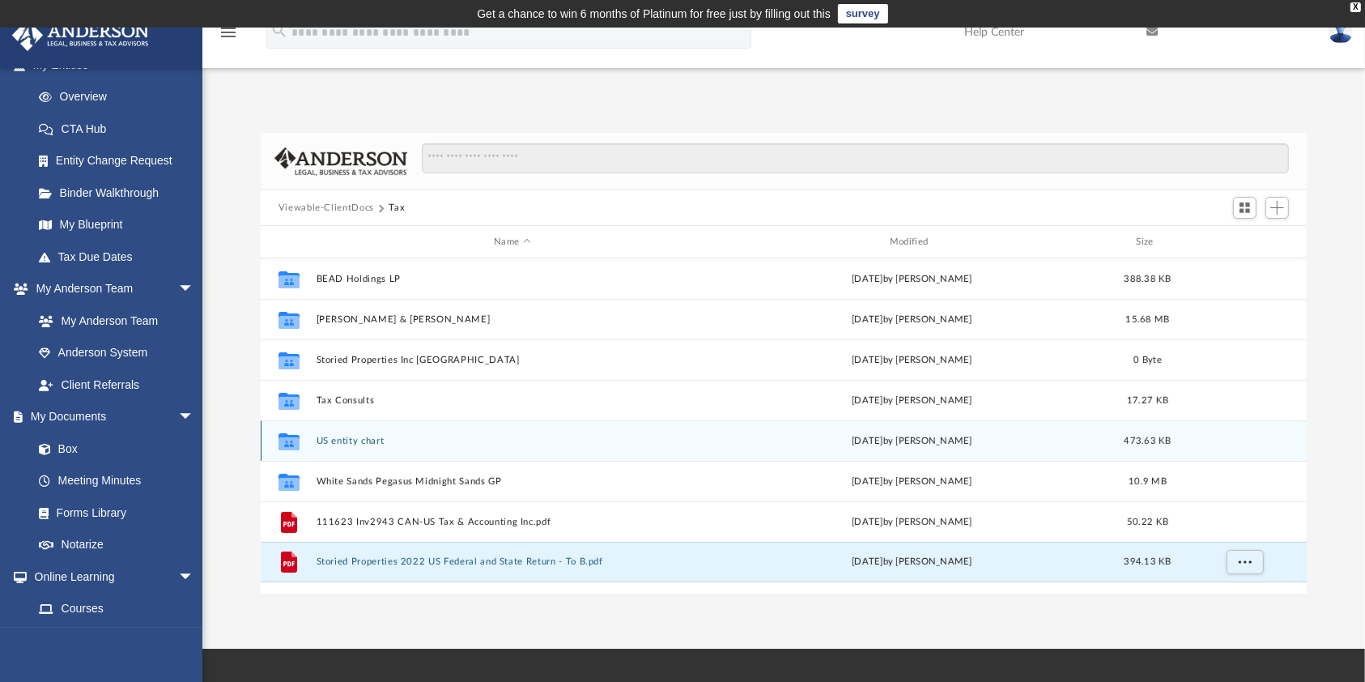
click at [337, 431] on div "Collaborated Folder US entity chart [DATE] by [PERSON_NAME] 473.63 KB" at bounding box center [784, 440] width 1047 height 40
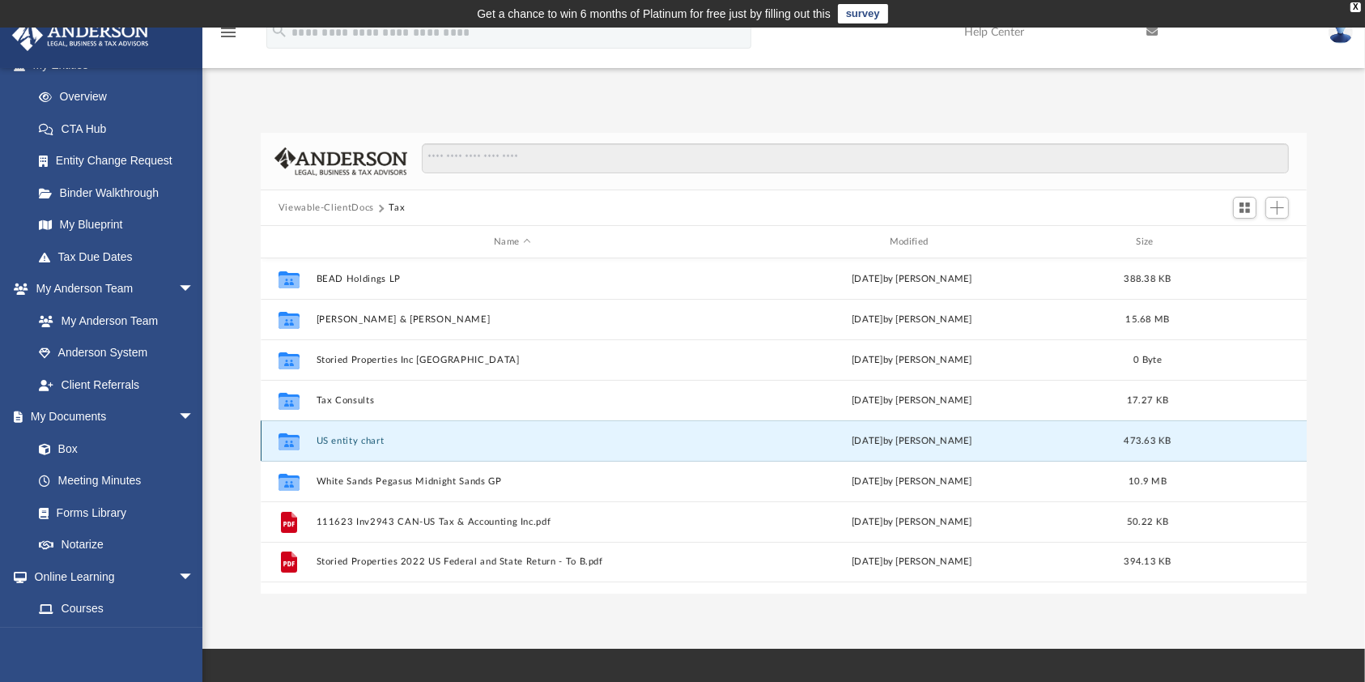
click at [337, 440] on button "US entity chart" at bounding box center [512, 441] width 393 height 11
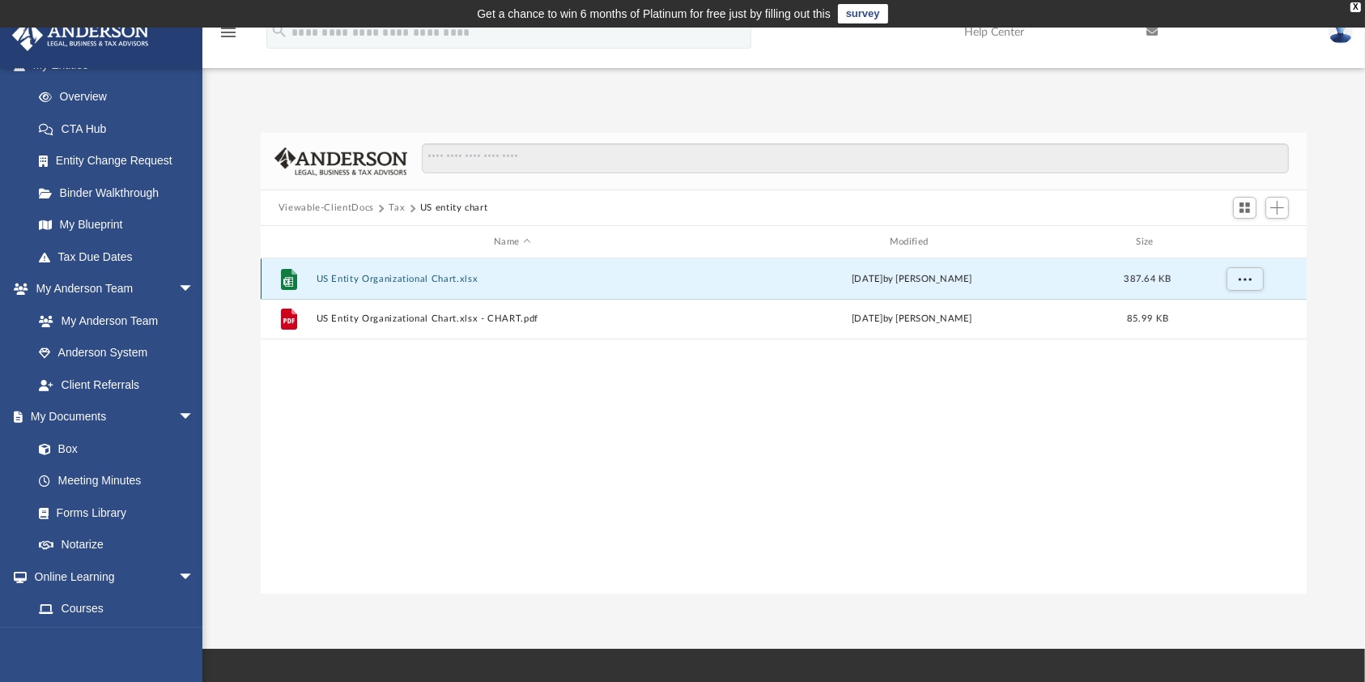
click at [364, 275] on button "US Entity Organizational Chart.xlsx" at bounding box center [512, 279] width 393 height 11
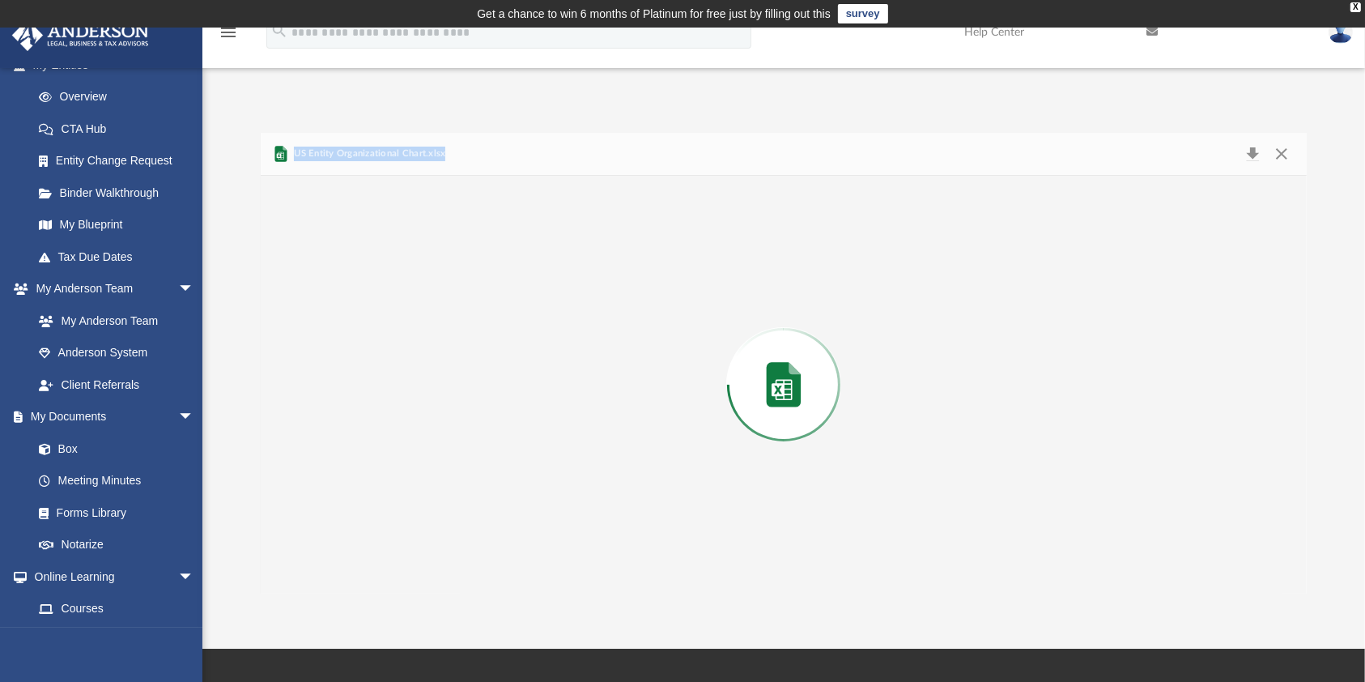
click at [364, 275] on div "Preview" at bounding box center [784, 385] width 1046 height 418
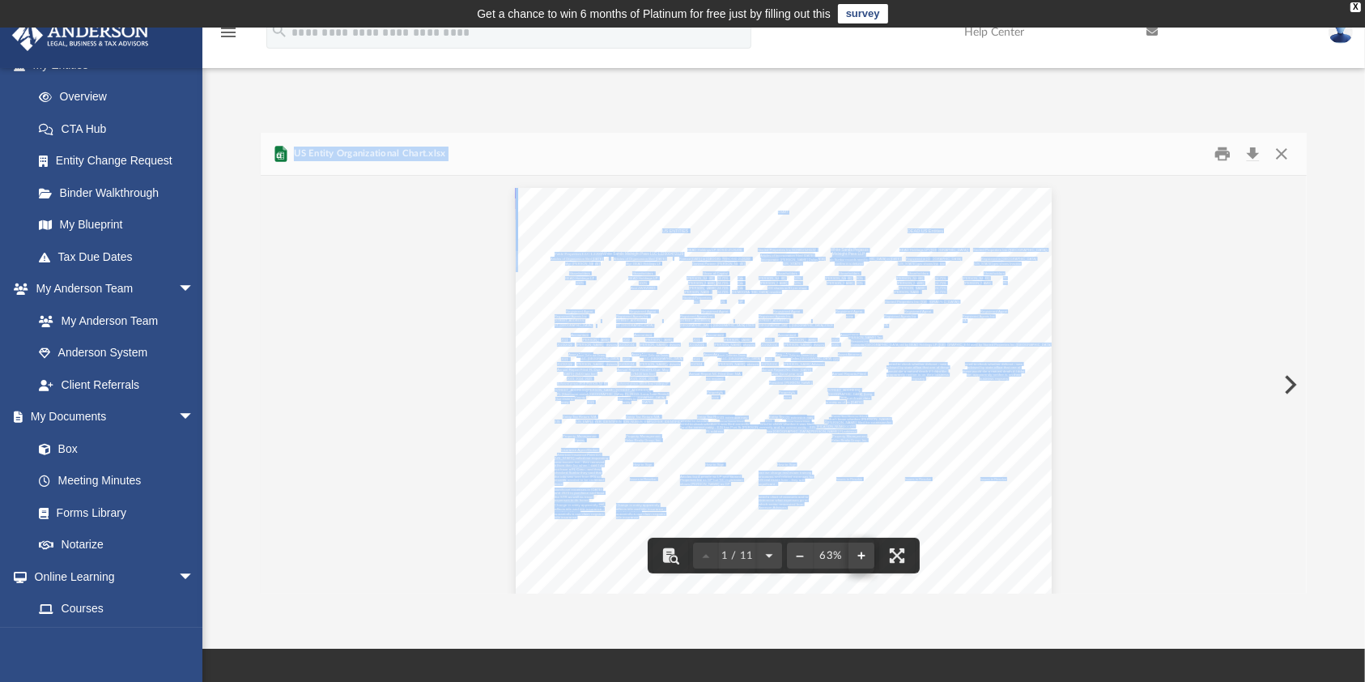
click at [859, 565] on button "File preview" at bounding box center [861, 556] width 26 height 36
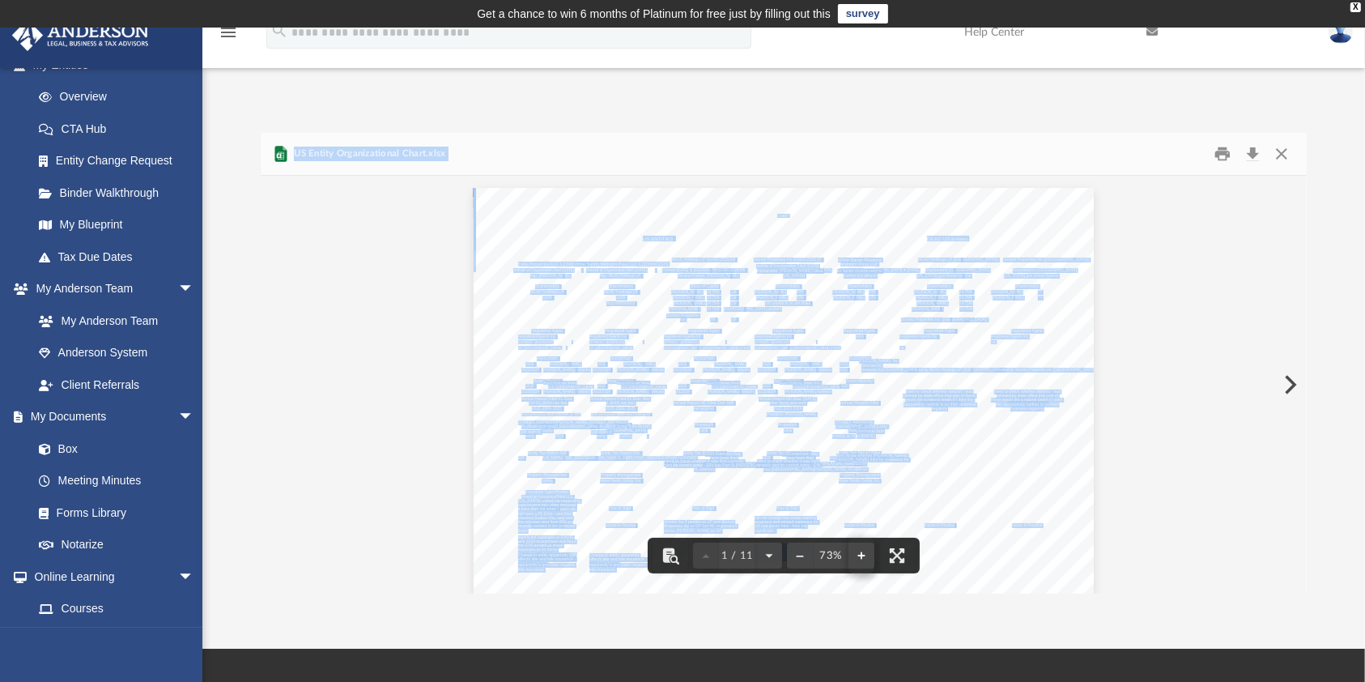
click at [859, 565] on button "File preview" at bounding box center [861, 556] width 26 height 36
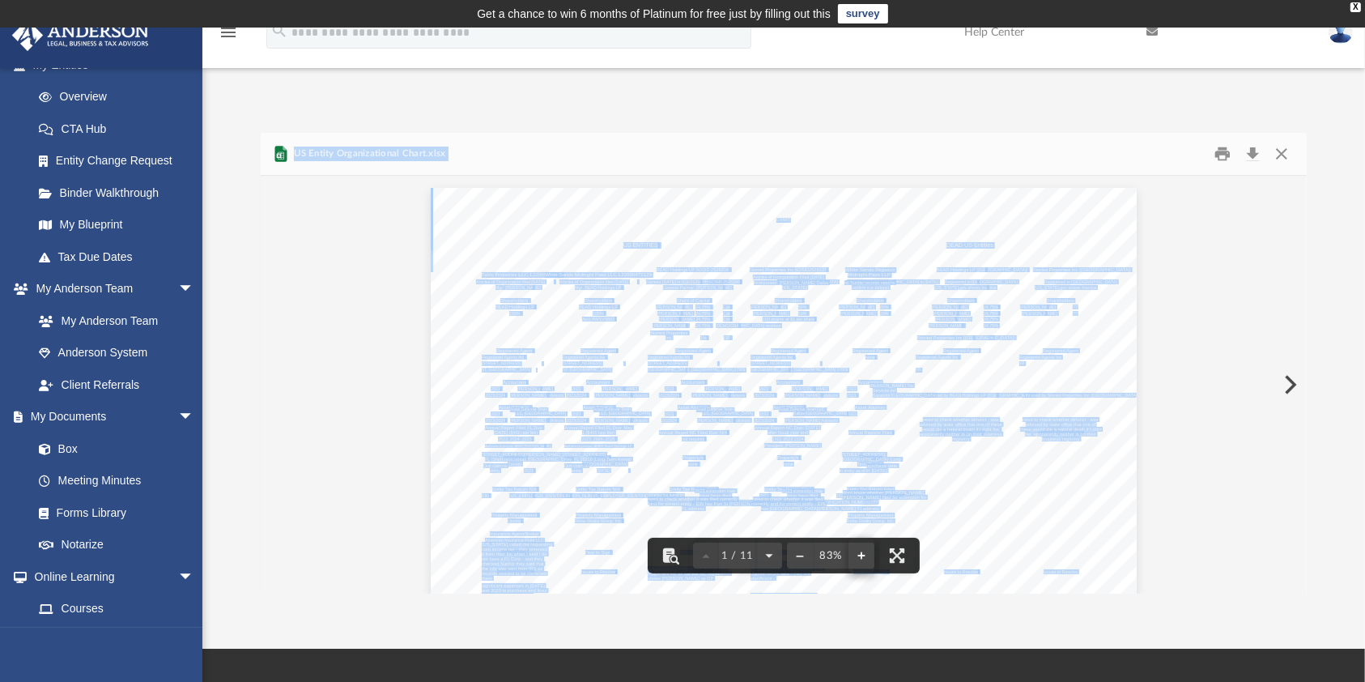
click at [859, 565] on button "File preview" at bounding box center [861, 556] width 26 height 36
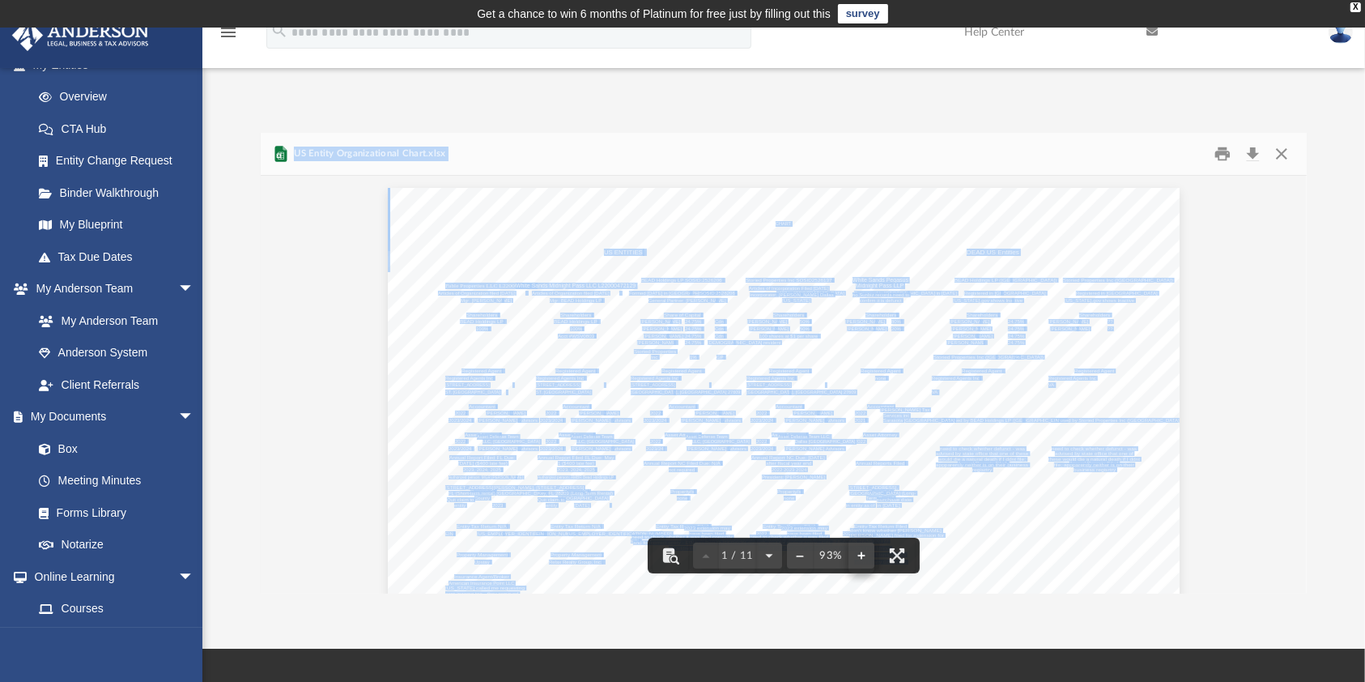
click at [859, 565] on button "File preview" at bounding box center [861, 556] width 26 height 36
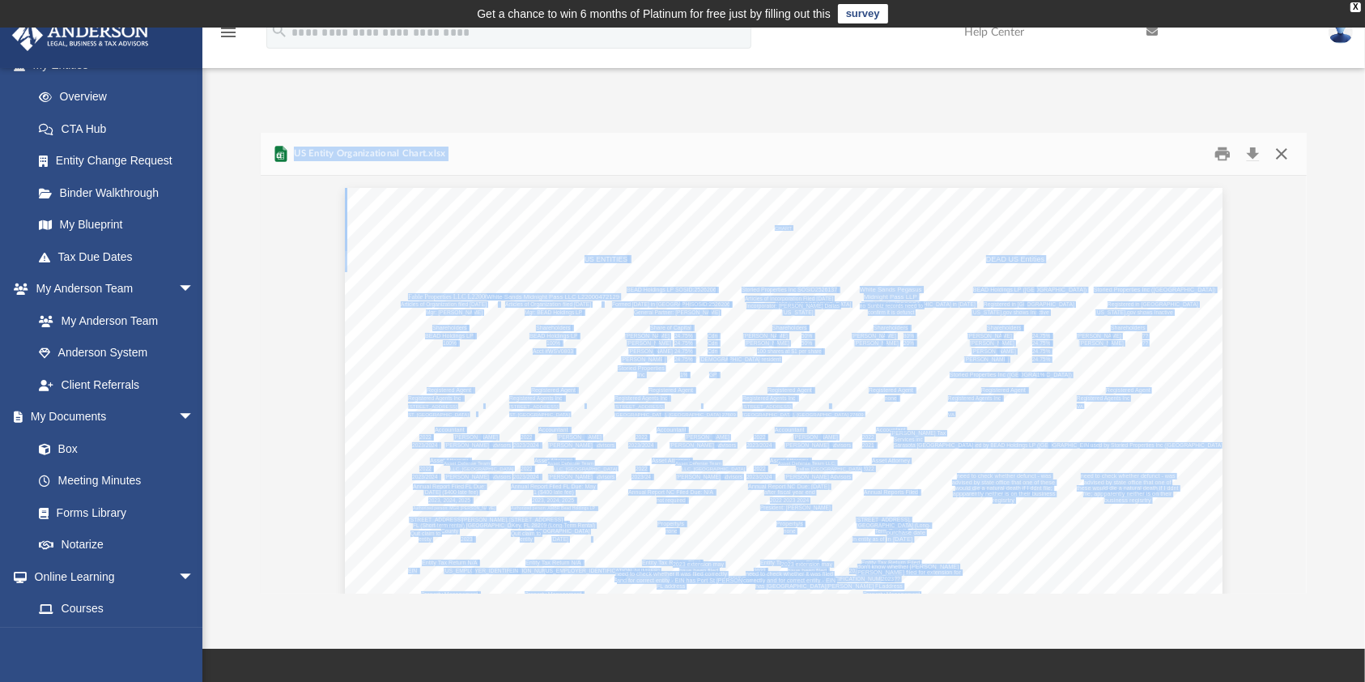
click at [1284, 151] on button "Close" at bounding box center [1281, 154] width 29 height 25
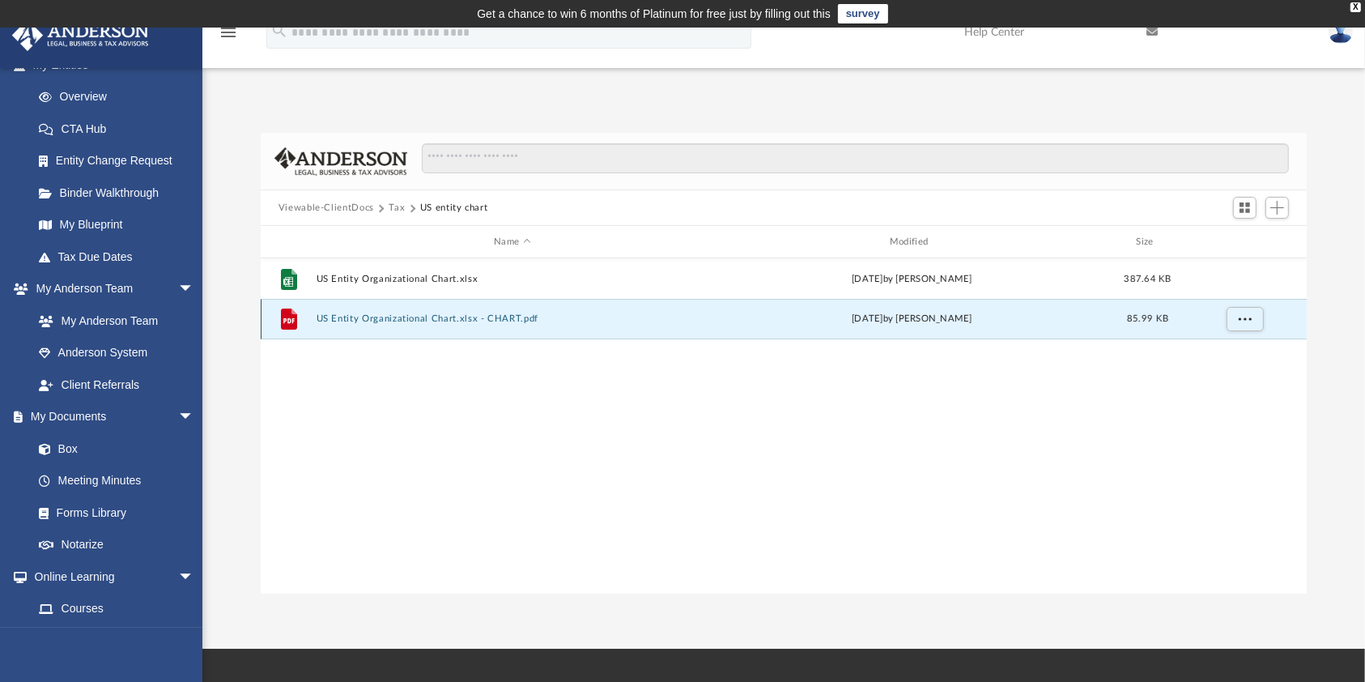
click at [343, 323] on button "US Entity Organizational Chart.xlsx - CHART.pdf" at bounding box center [512, 318] width 393 height 11
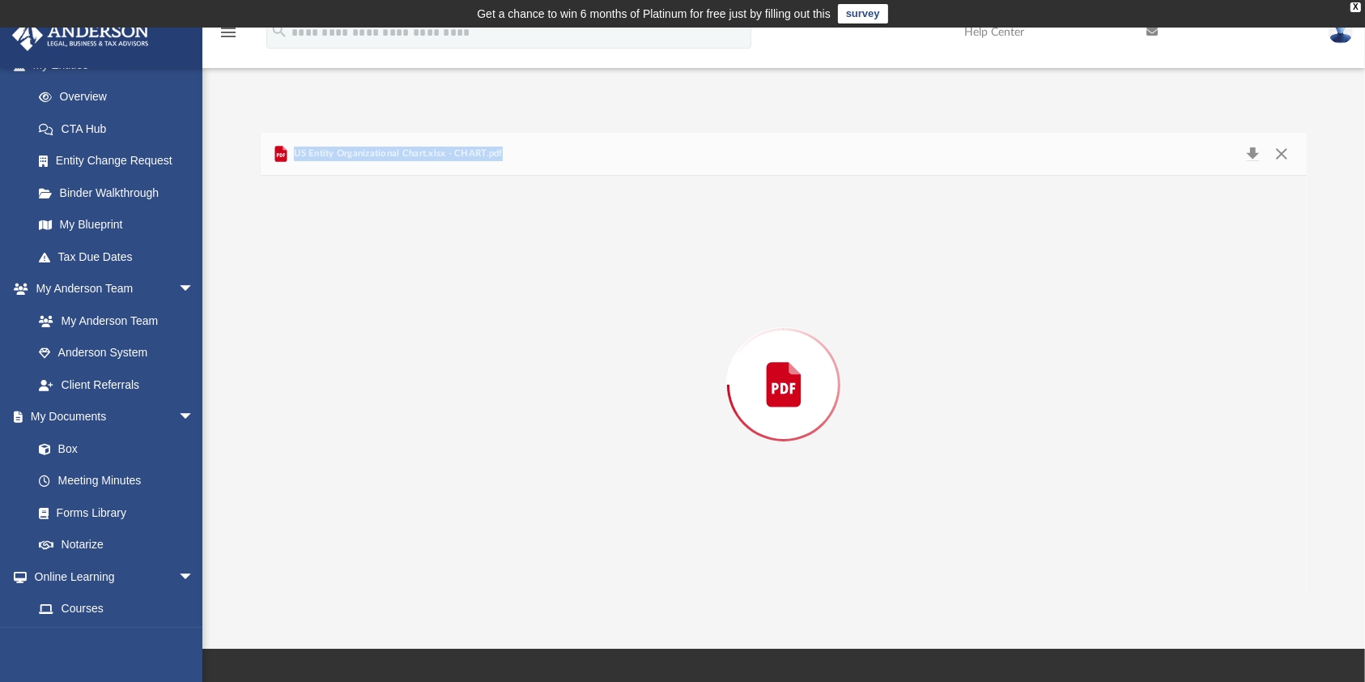
click at [338, 322] on div "Preview" at bounding box center [784, 385] width 1046 height 418
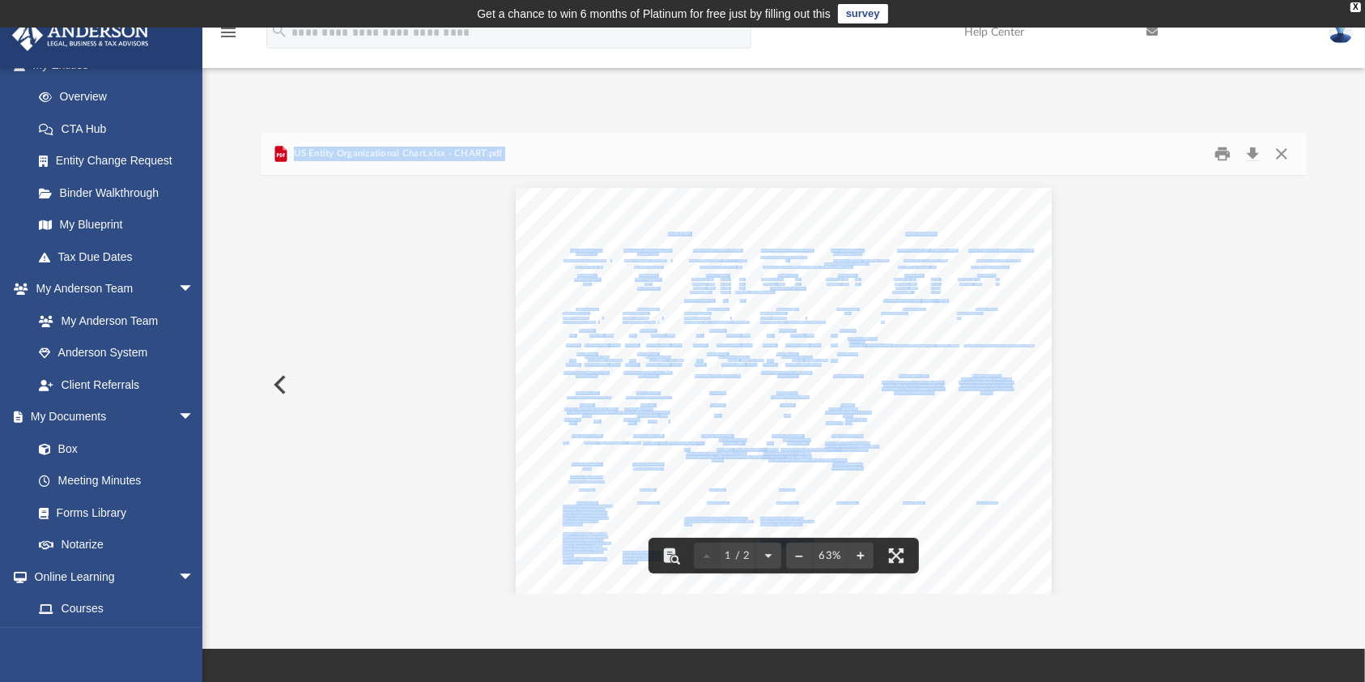
click at [1079, 488] on div "US ENTITIES DEAD US Entities Fable Properties LLC L22000471747 White Sands Midn…" at bounding box center [784, 614] width 1046 height 876
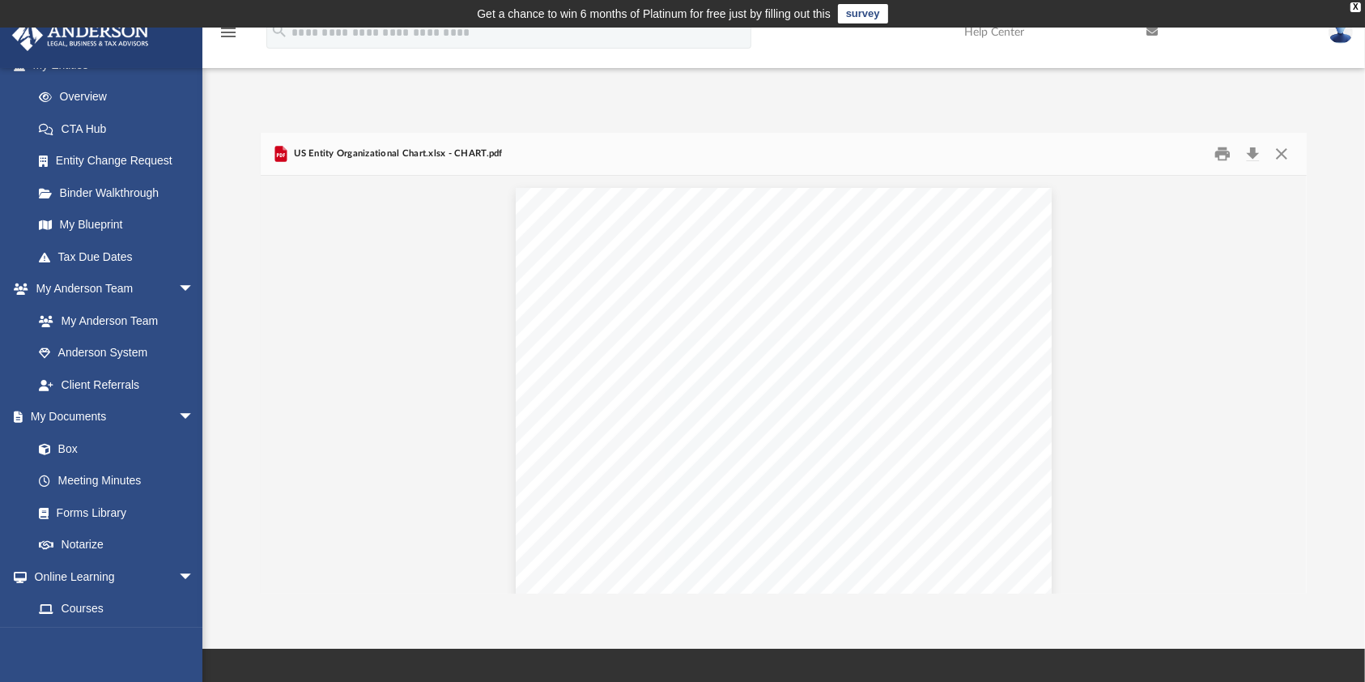
click at [654, 93] on div "App [EMAIL_ADDRESS][PERSON_NAME][DOMAIN_NAME] Sign Out [EMAIL_ADDRESS][DOMAIN_N…" at bounding box center [682, 338] width 1365 height 512
